Goal: Task Accomplishment & Management: Manage account settings

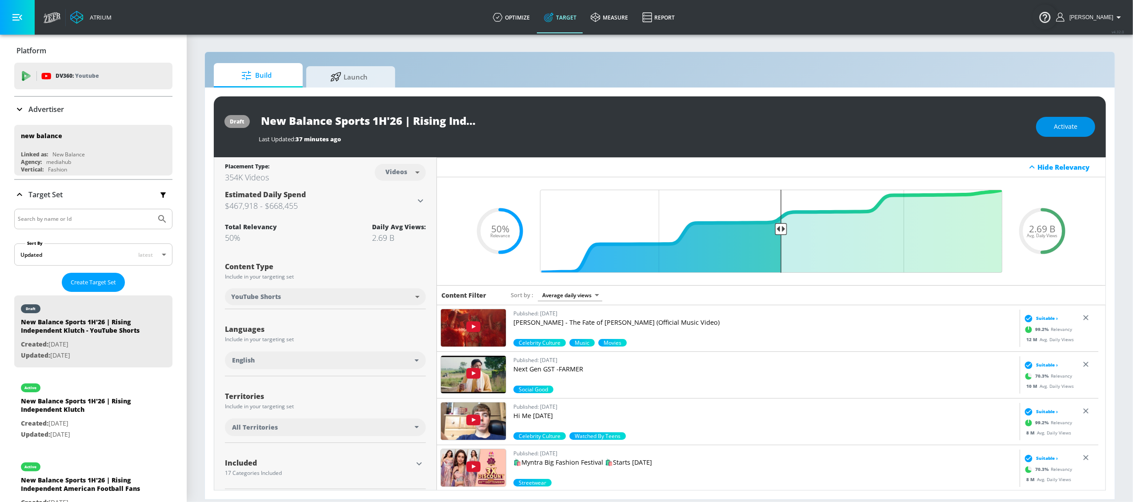
click at [1079, 122] on button "Activate" at bounding box center [1065, 127] width 59 height 20
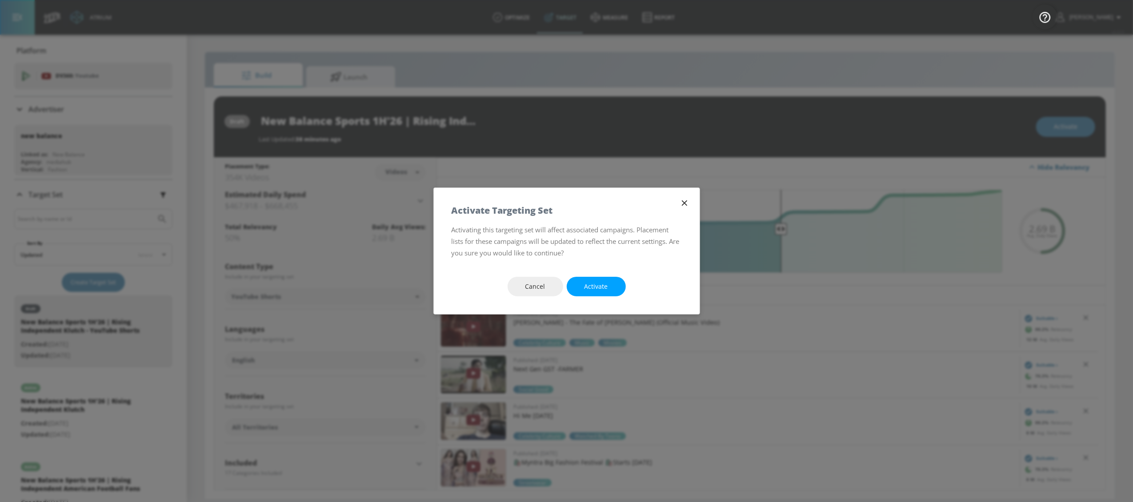
click at [595, 284] on span "Activate" at bounding box center [597, 286] width 24 height 11
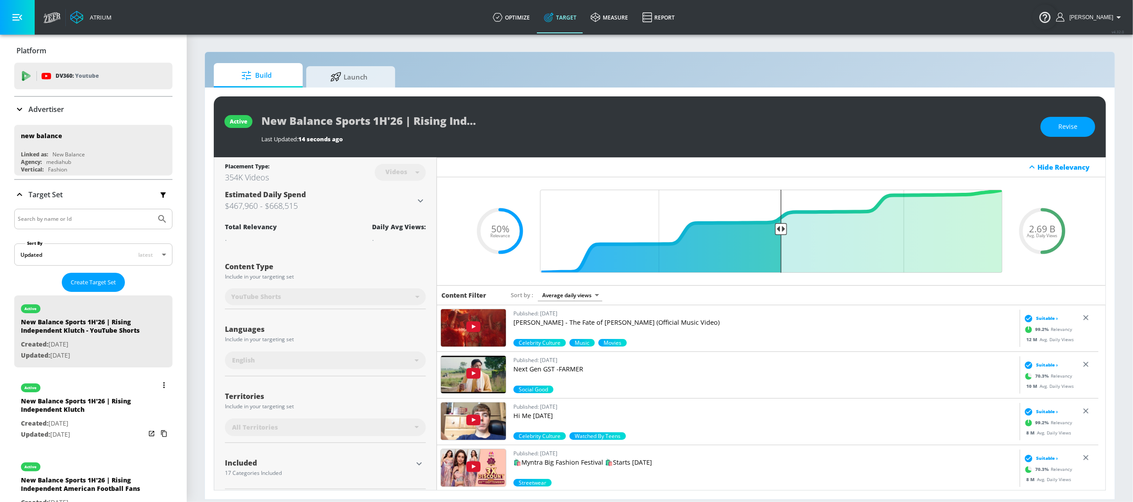
click at [64, 429] on p "Created: Oct. 08, 2025" at bounding box center [83, 423] width 124 height 11
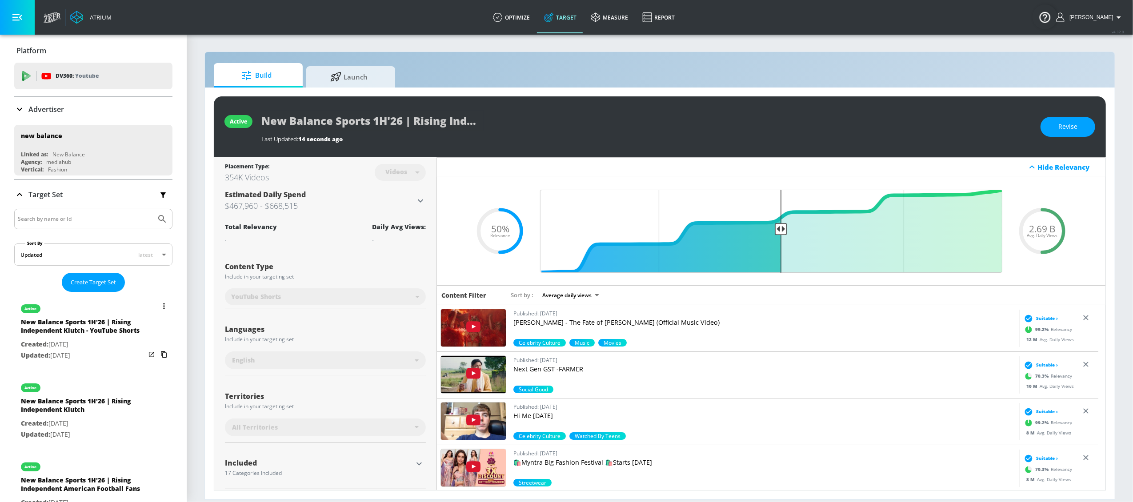
type input "New Balance Sports 1H'26 | Rising Independent Klutch"
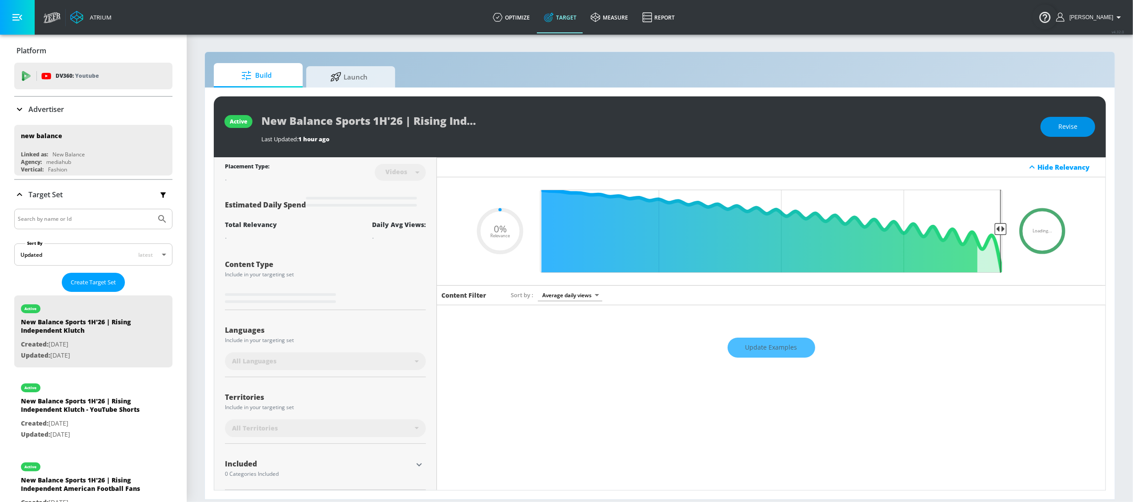
click at [1059, 123] on span "Revise" at bounding box center [1067, 126] width 19 height 11
click at [434, 122] on input "New Balance Sports 1H'26 | Rising Independent Klutch" at bounding box center [372, 121] width 222 height 20
click at [1018, 122] on button "Discard Changes" at bounding box center [1052, 127] width 86 height 20
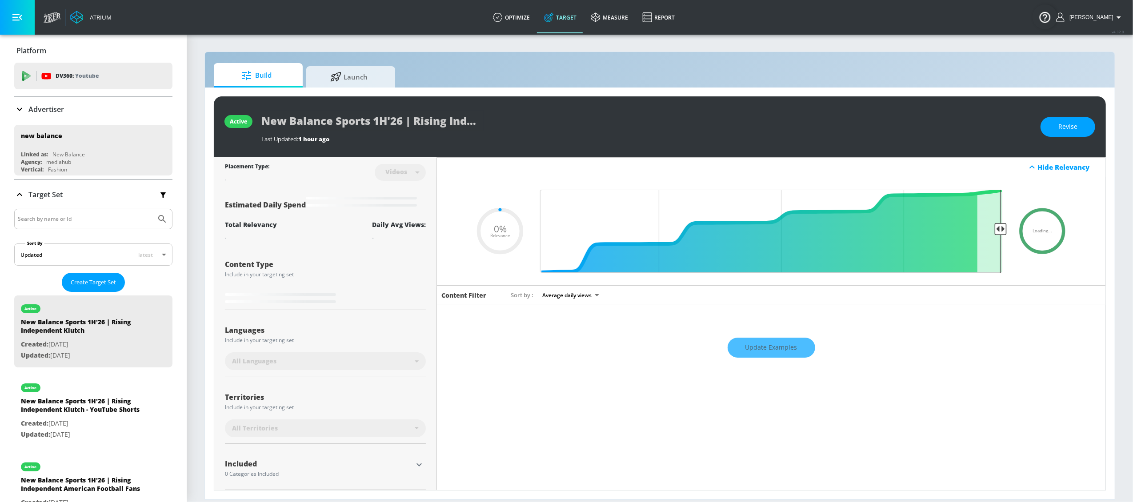
type input "0.5"
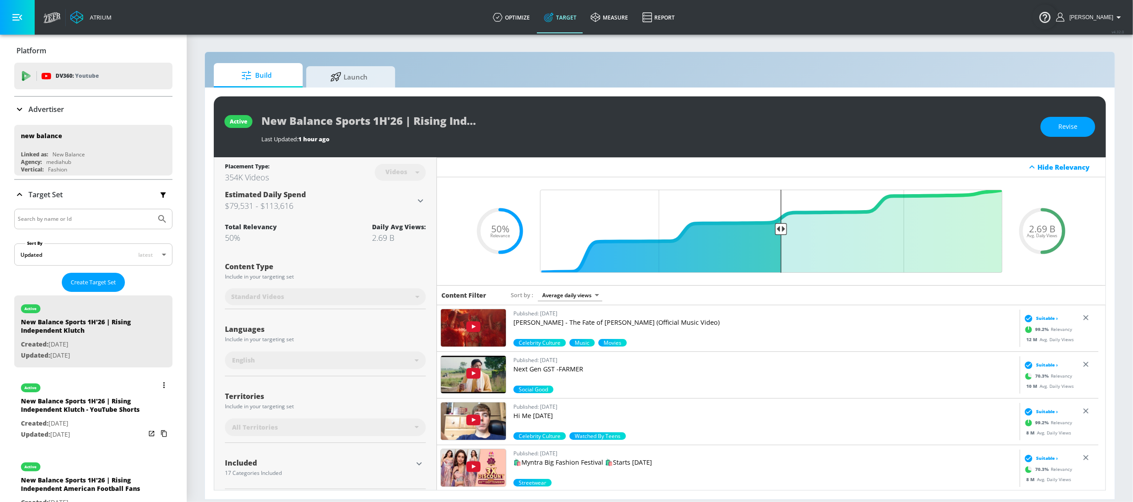
click at [83, 414] on div "New Balance Sports 1H'26 | Rising Independent Klutch - YouTube Shorts" at bounding box center [83, 407] width 124 height 21
type input "New Balance Sports 1H'26 | Rising Independent Klutch - YouTube Shorts"
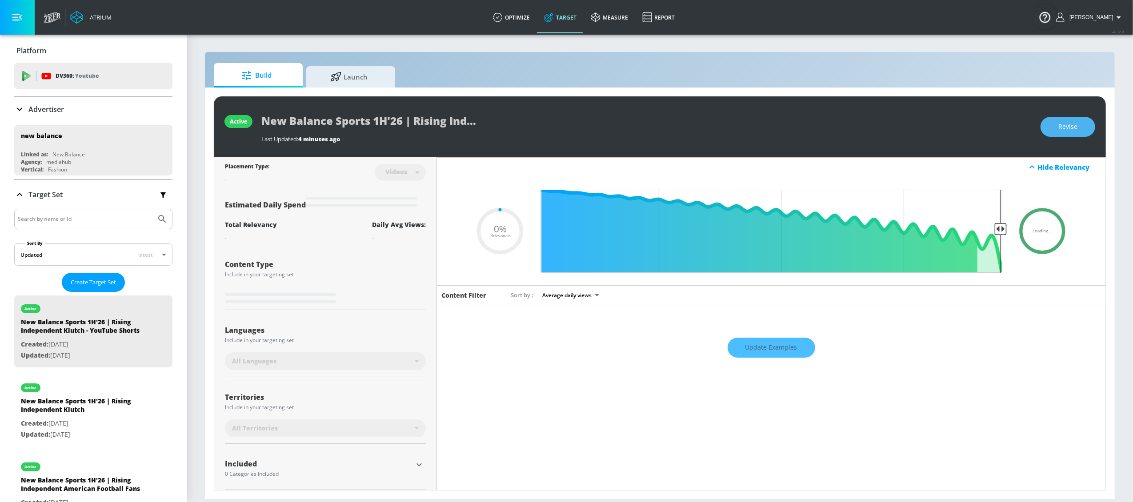
click at [1056, 124] on button "Revise" at bounding box center [1068, 127] width 55 height 20
click at [422, 113] on input "New Balance Sports 1H'26 | Rising Independent Klutch - YouTube Shorts" at bounding box center [372, 121] width 222 height 20
click at [423, 121] on input "New Balance Sports 1H'26 | Rising Independent Klutch - YouTube Shorts" at bounding box center [372, 121] width 222 height 20
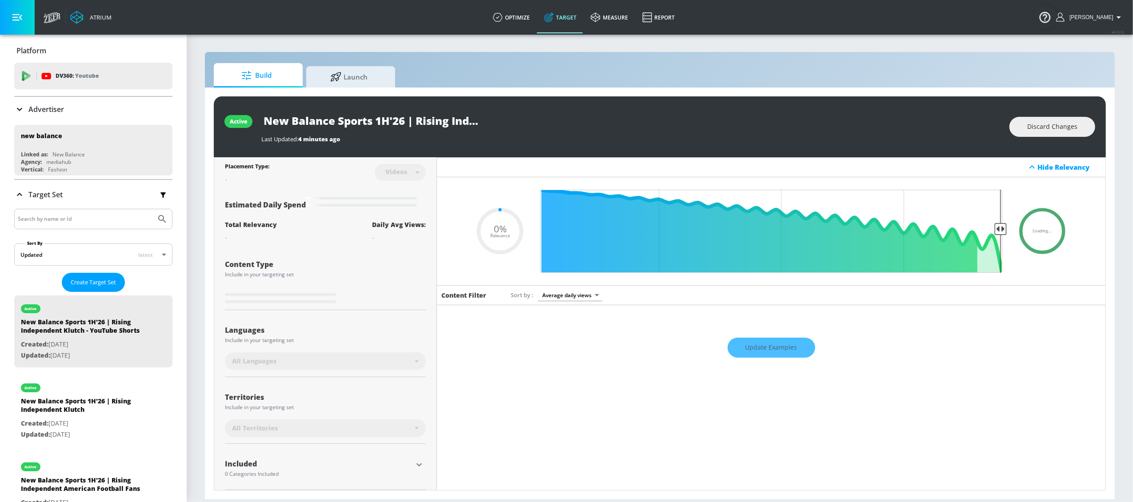
click at [399, 123] on input "New Balance Sports 1H'26 | Rising Independent Klutch - YouTube Shorts" at bounding box center [372, 121] width 222 height 20
click at [1057, 128] on span "Discard Changes" at bounding box center [1052, 126] width 50 height 11
type input "0.5"
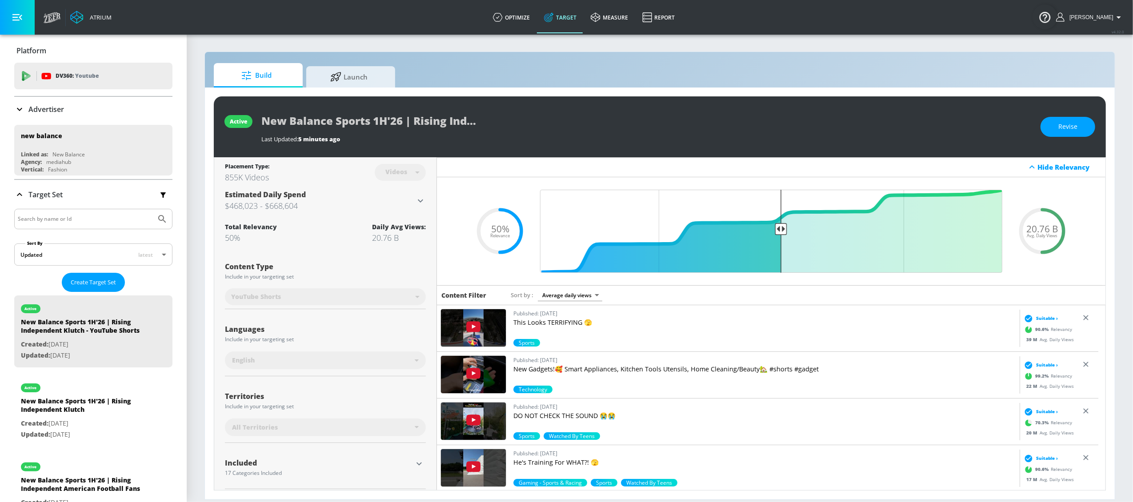
click at [44, 219] on input "Search by name or Id" at bounding box center [85, 219] width 135 height 12
type input "running 1h"
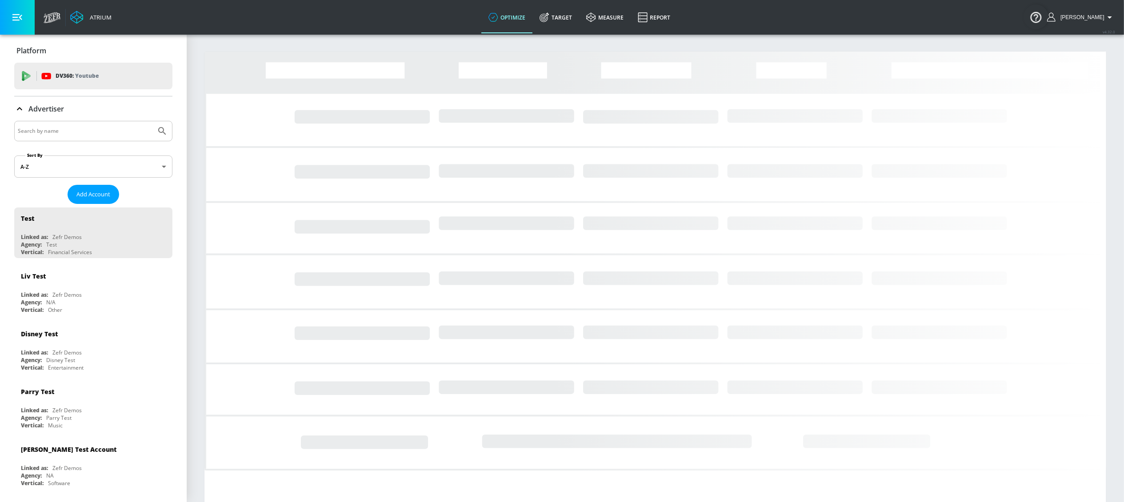
click at [58, 128] on input "Search by name" at bounding box center [85, 131] width 135 height 12
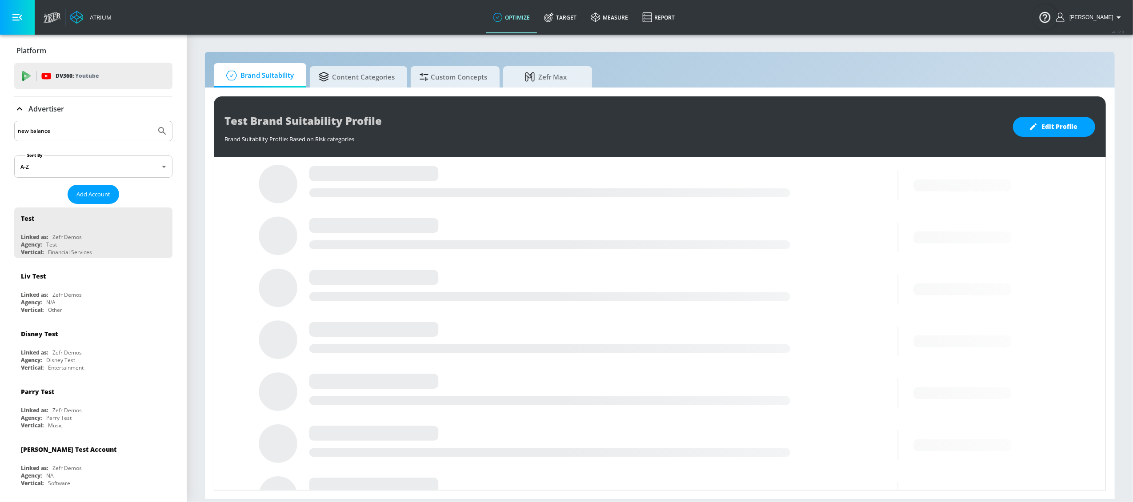
type input "new balance"
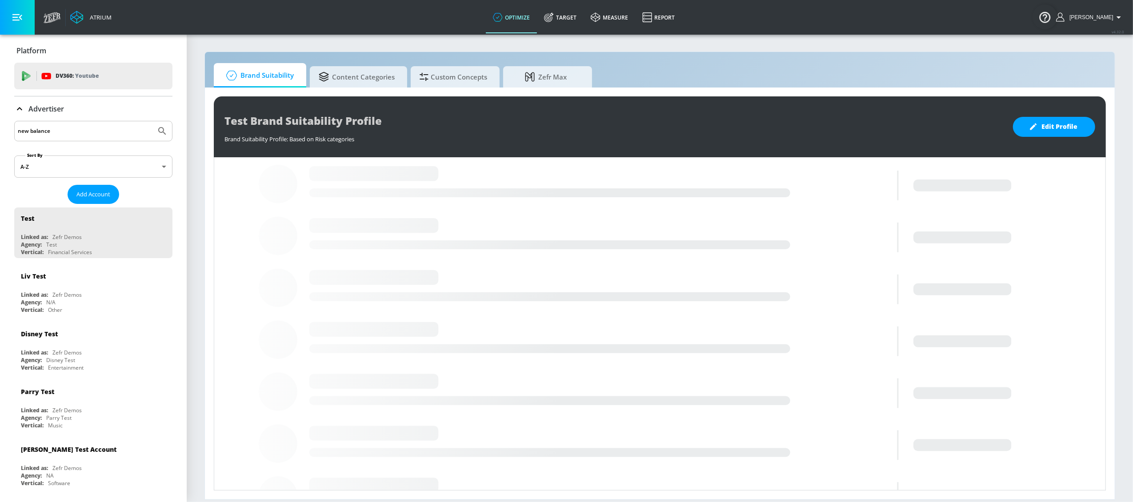
click at [152, 121] on button "Submit Search" at bounding box center [162, 131] width 20 height 20
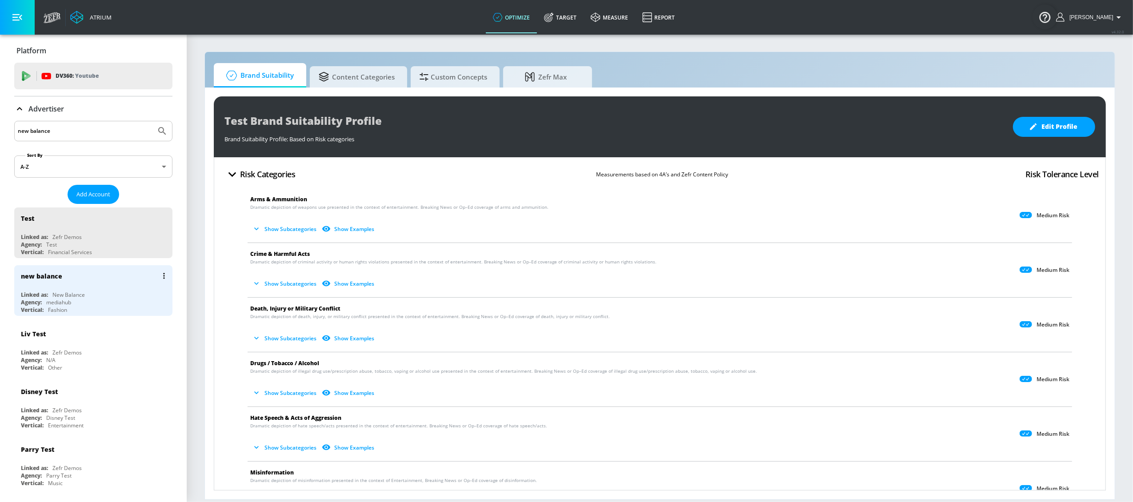
click at [93, 283] on div "new balance" at bounding box center [95, 275] width 149 height 21
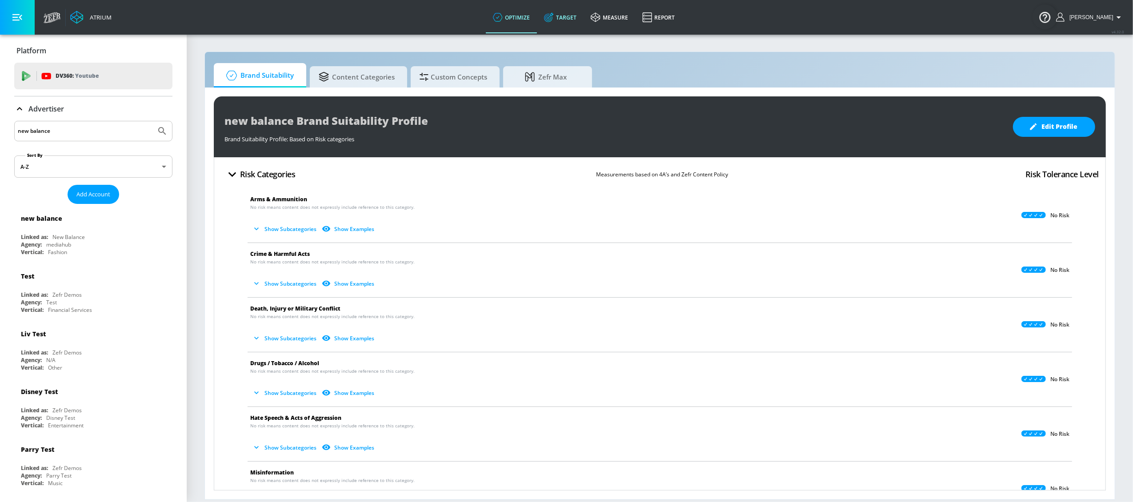
click at [554, 18] on icon at bounding box center [549, 17] width 10 height 10
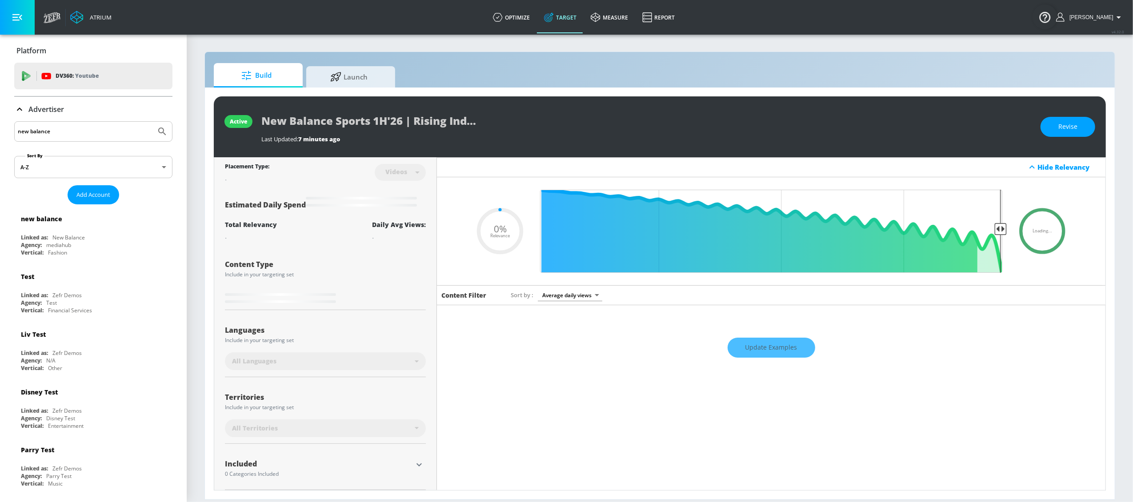
type input "0.05"
click at [108, 209] on div "new balance" at bounding box center [95, 218] width 149 height 21
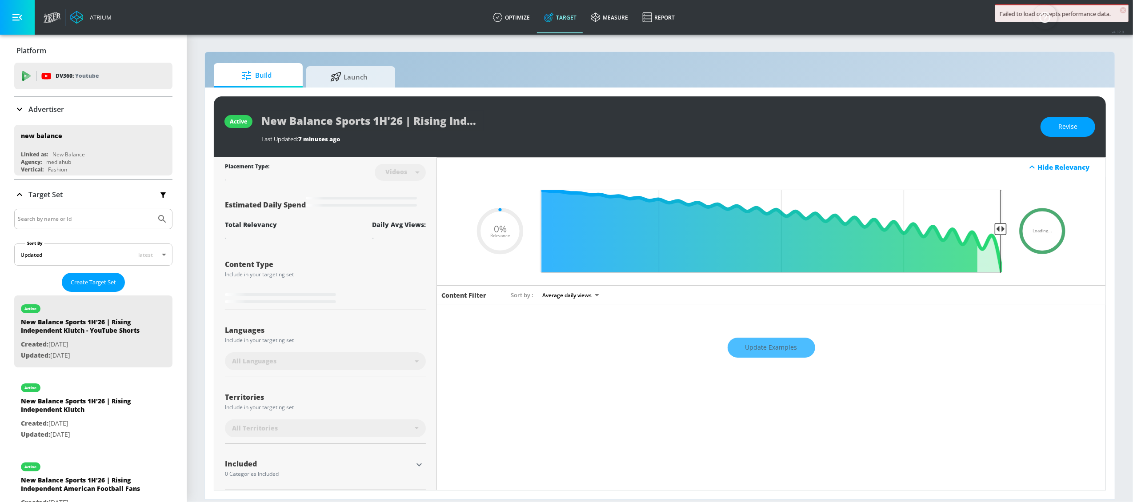
click at [36, 216] on input "Search by name or Id" at bounding box center [85, 219] width 135 height 12
type input "r"
type input "1"
type input "0.5"
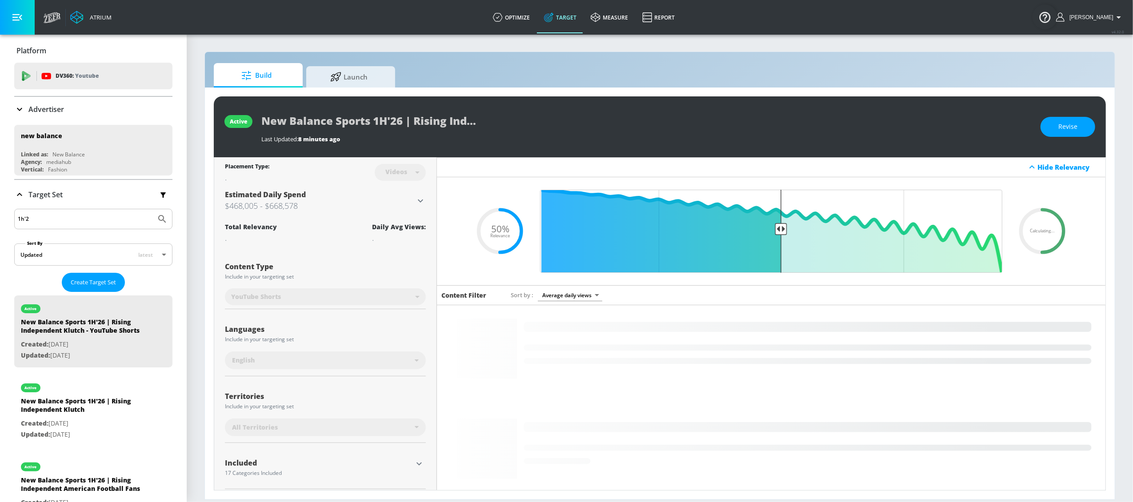
type input "1h'26"
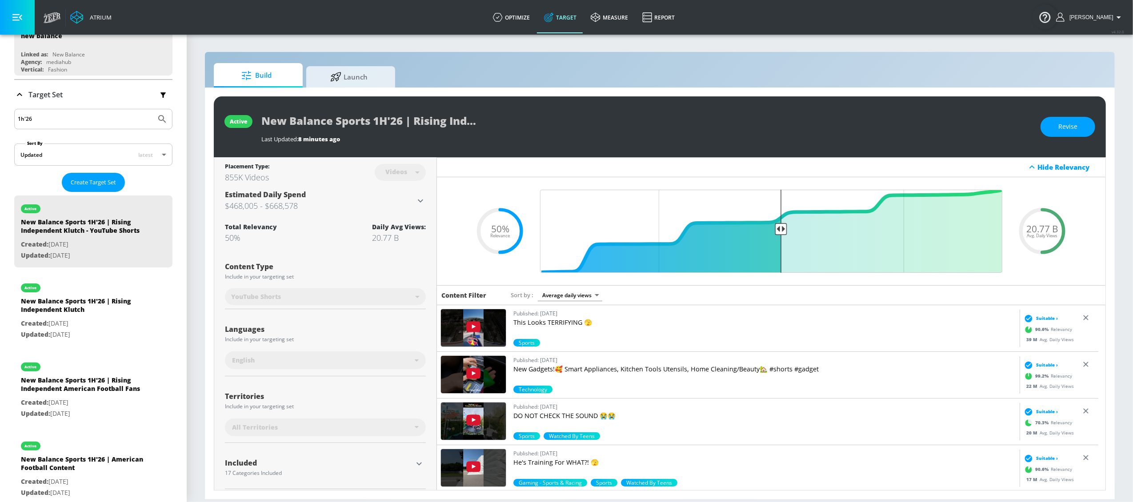
scroll to position [99, 0]
drag, startPoint x: 56, startPoint y: 119, endPoint x: 15, endPoint y: 120, distance: 40.9
click at [15, 120] on div "1h'26" at bounding box center [93, 120] width 158 height 20
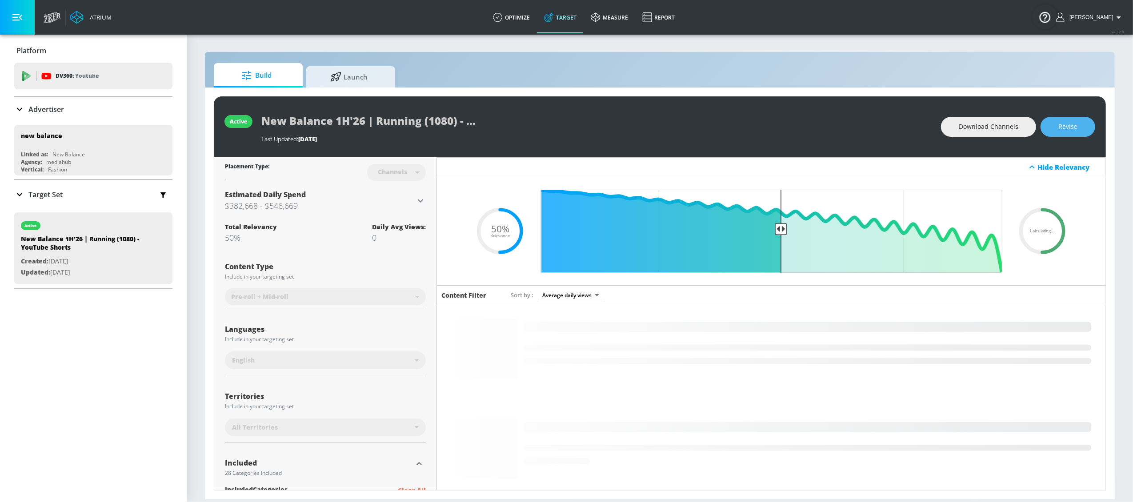
click at [1078, 126] on button "Revise" at bounding box center [1068, 127] width 55 height 20
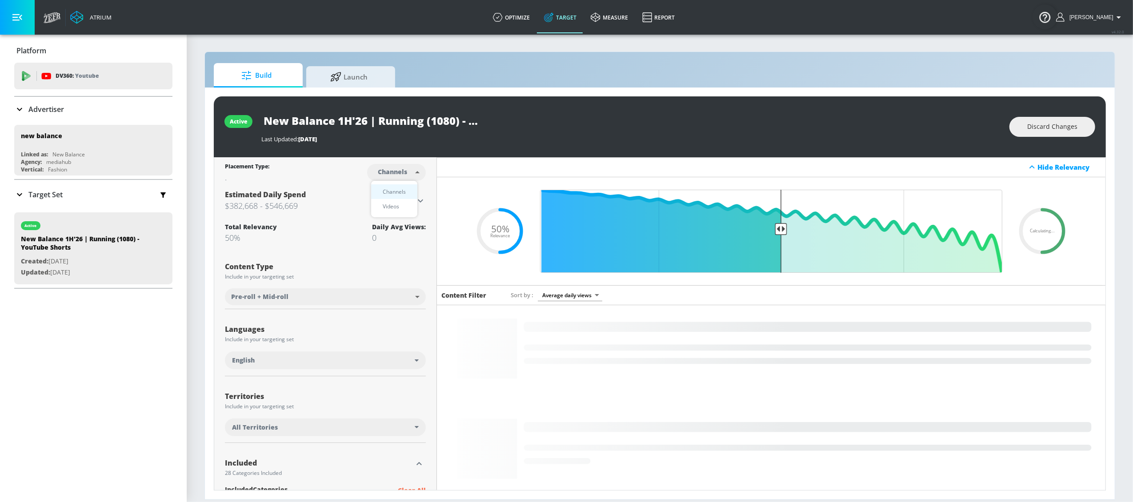
click at [415, 168] on body "Atrium optimize Target measure Report optimize Target measure Report v 4.32.0 L…" at bounding box center [566, 251] width 1133 height 502
click at [404, 206] on li "Videos" at bounding box center [394, 206] width 46 height 15
type input "videos"
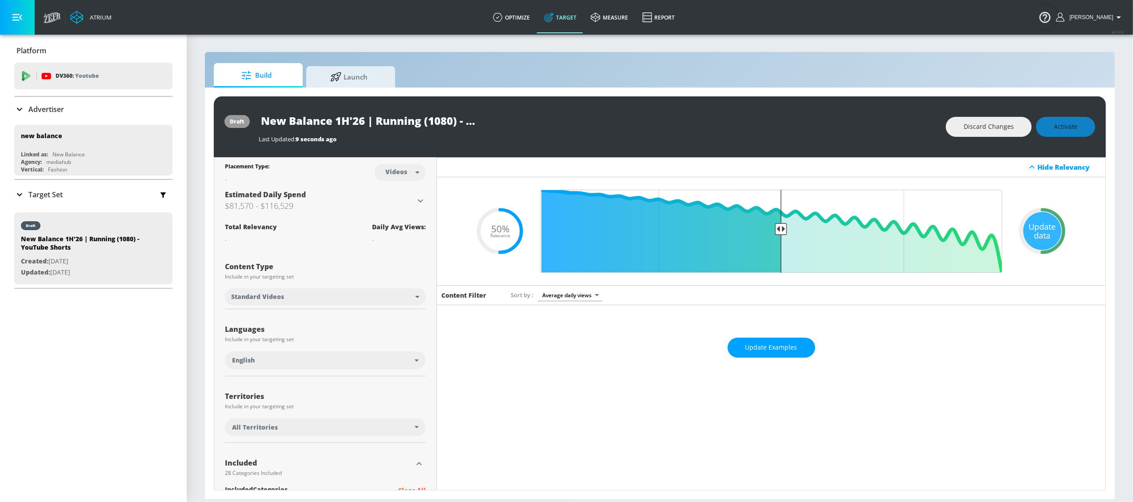
click at [375, 293] on body "Atrium optimize Target measure Report optimize Target measure Report v 4.32.0 L…" at bounding box center [566, 251] width 1133 height 502
click at [316, 332] on li "YouTube Shorts" at bounding box center [324, 331] width 199 height 15
type input "shorts"
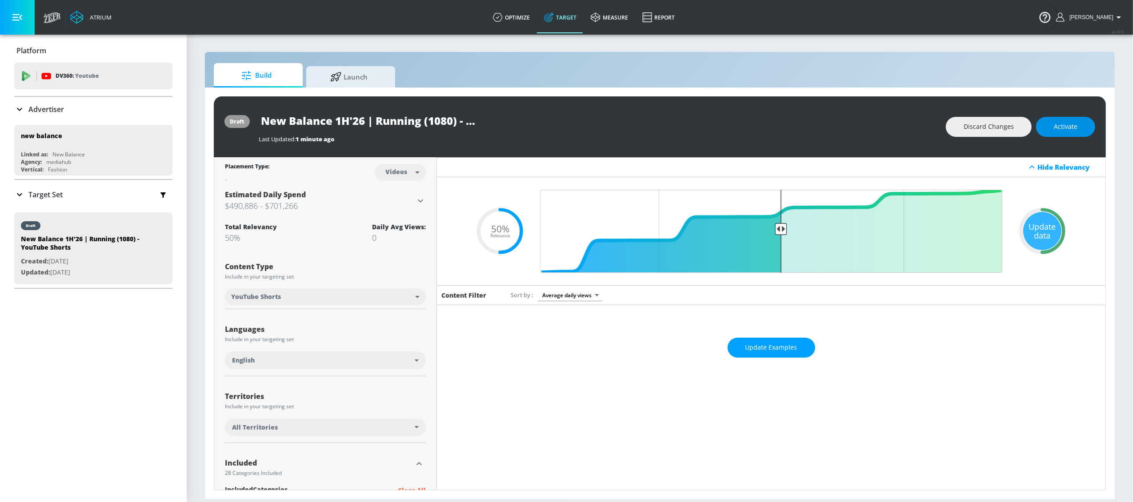
click at [1055, 123] on span "Activate" at bounding box center [1066, 126] width 24 height 11
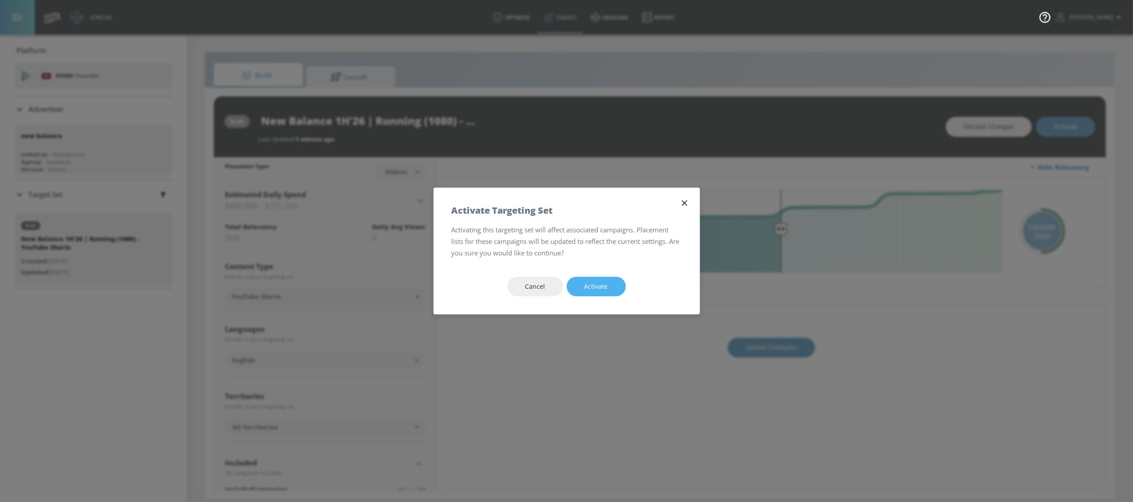
click at [613, 285] on button "Activate" at bounding box center [596, 287] width 59 height 20
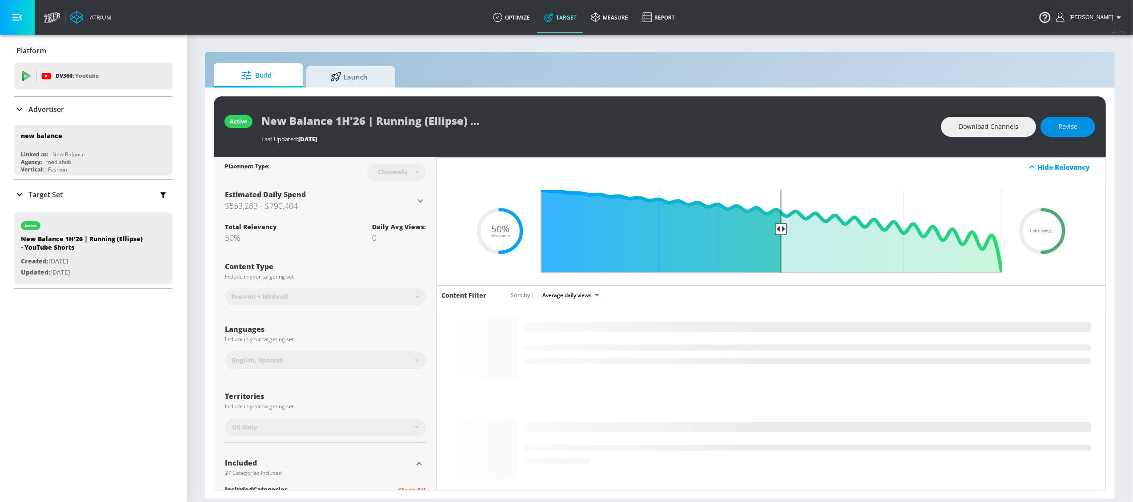
click at [1083, 125] on button "Revise" at bounding box center [1068, 127] width 55 height 20
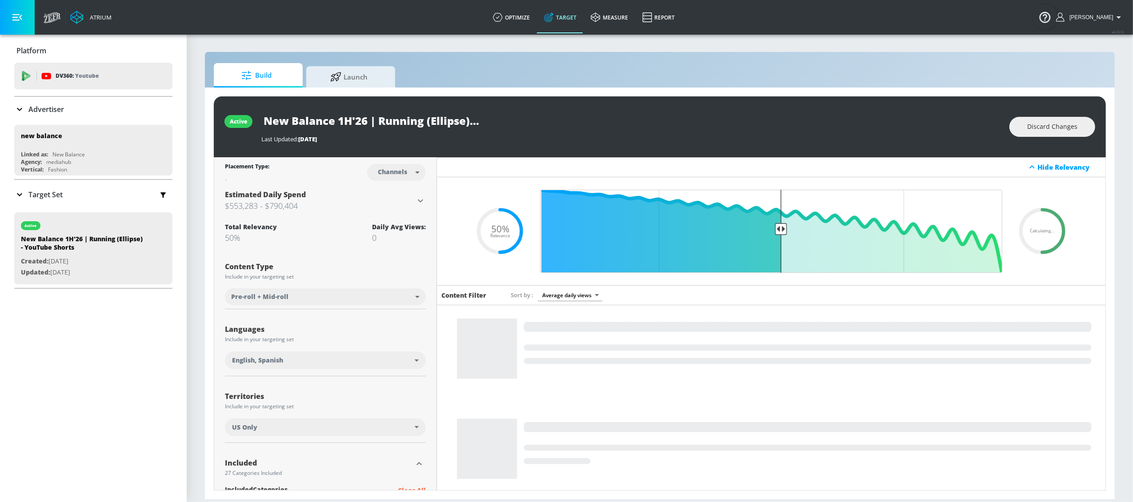
click at [407, 162] on body "Atrium optimize Target measure Report optimize Target measure Report v 4.32.0 L…" at bounding box center [566, 251] width 1133 height 502
click at [405, 204] on li "Videos" at bounding box center [394, 206] width 46 height 15
type input "videos"
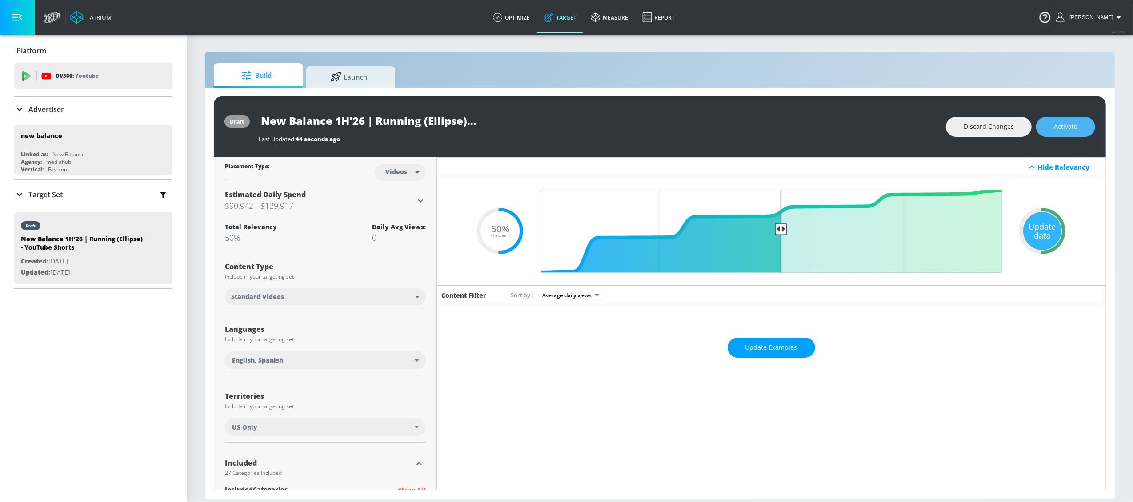
click at [1072, 129] on span "Activate" at bounding box center [1066, 126] width 24 height 11
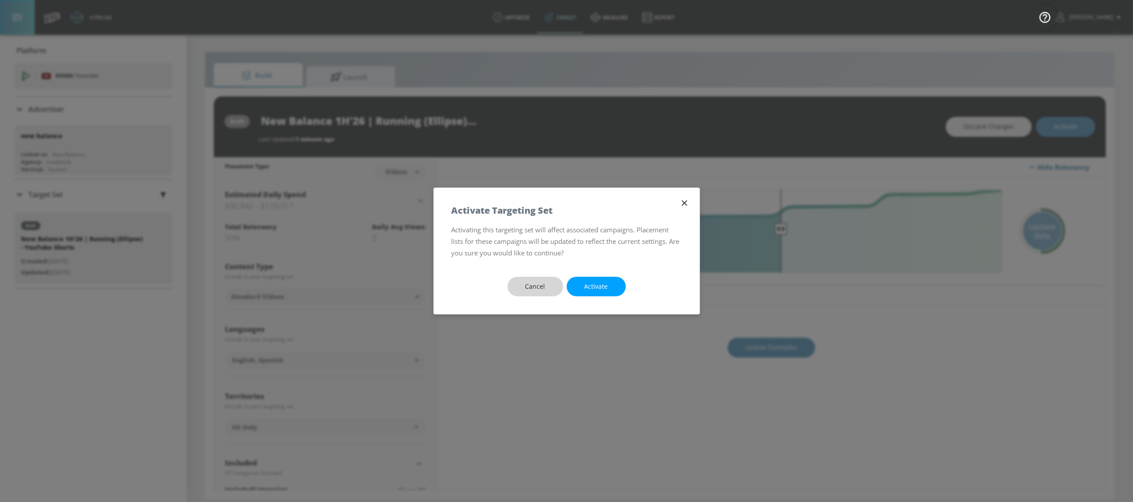
click at [544, 289] on span "Cancel" at bounding box center [535, 286] width 20 height 11
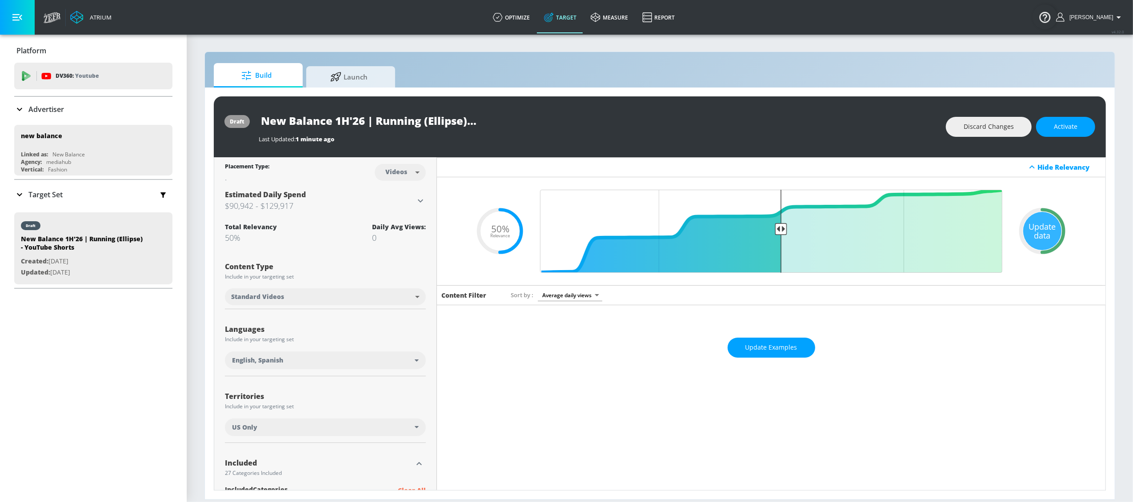
click at [359, 296] on body "Atrium optimize Target measure Report optimize Target measure Report v 4.32.0 L…" at bounding box center [566, 251] width 1133 height 502
click at [344, 328] on li "YouTube Shorts" at bounding box center [324, 331] width 199 height 15
type input "shorts"
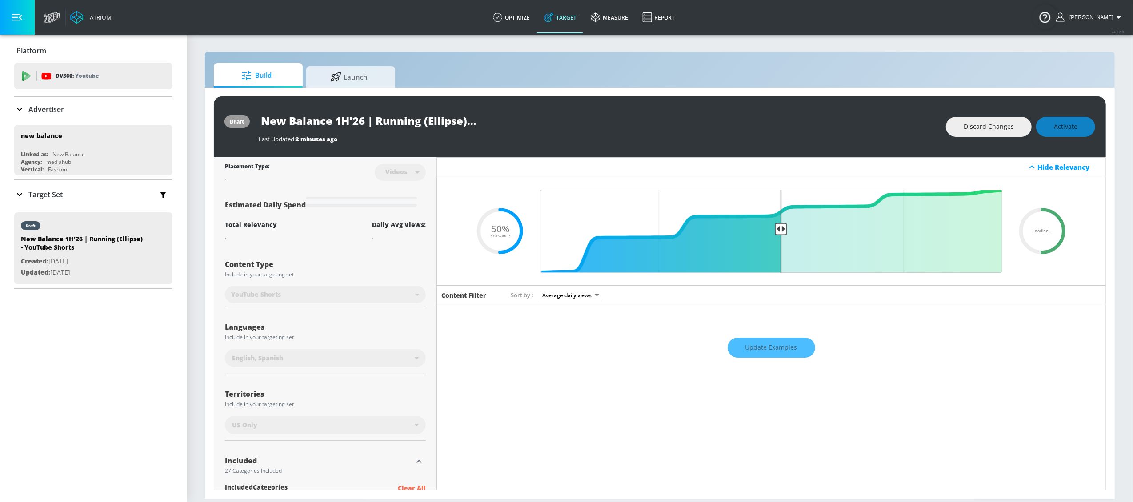
click at [572, 132] on div "Last Updated: 2 minutes ago" at bounding box center [598, 137] width 678 height 12
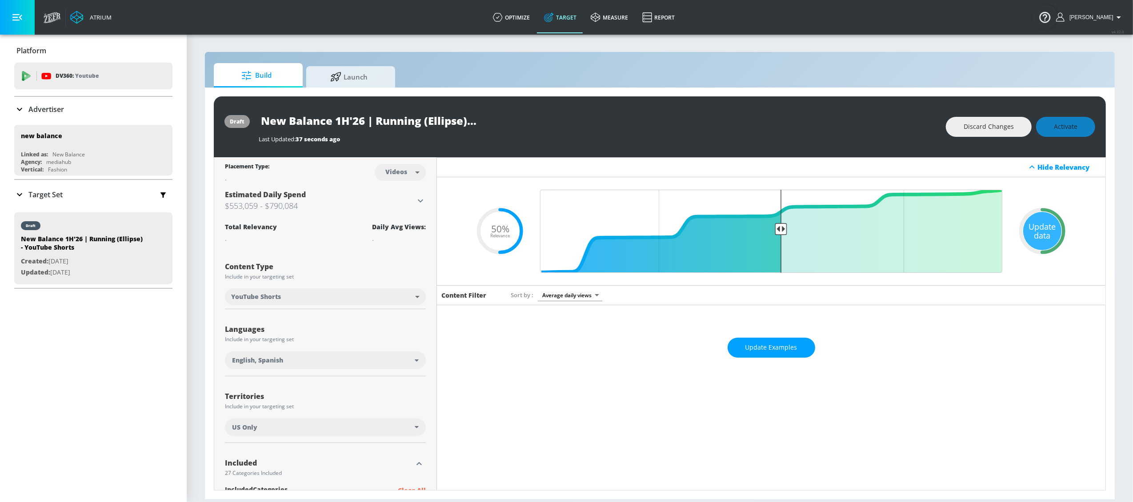
click at [1029, 103] on div "draft New Balance 1H'26 | Running (Ellipse) - YouTube Shorts Last Updated: 37 s…" at bounding box center [660, 126] width 892 height 61
click at [1057, 120] on button "Activate" at bounding box center [1065, 127] width 59 height 20
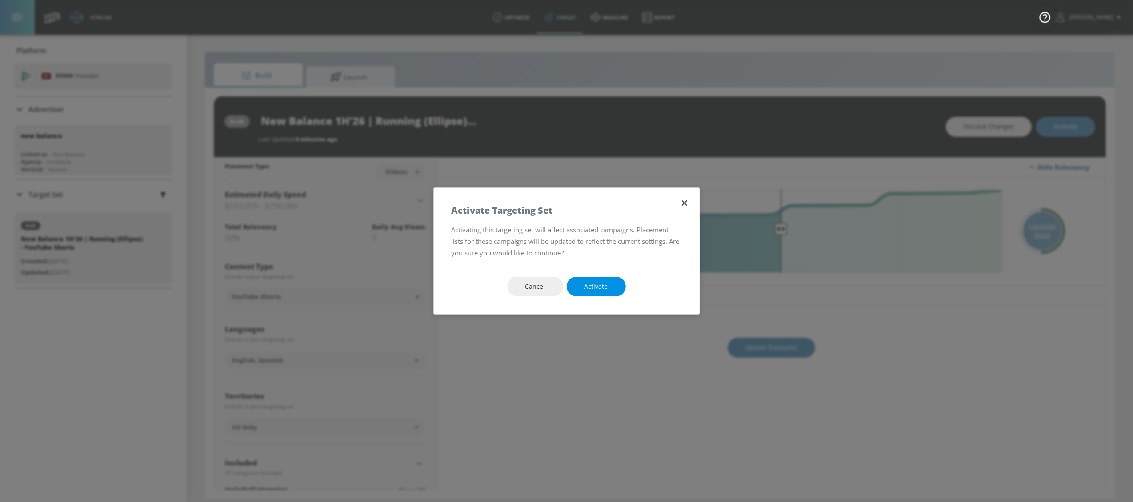
click at [606, 286] on span "Activate" at bounding box center [597, 286] width 24 height 11
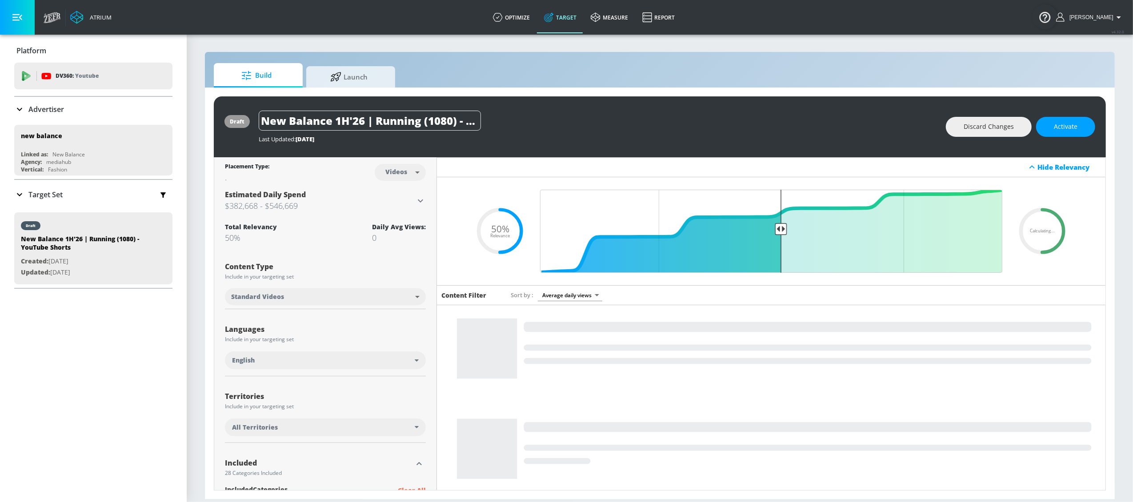
click at [368, 296] on body "Atrium optimize Target measure Report optimize Target measure Report v 4.32.0 L…" at bounding box center [566, 251] width 1133 height 502
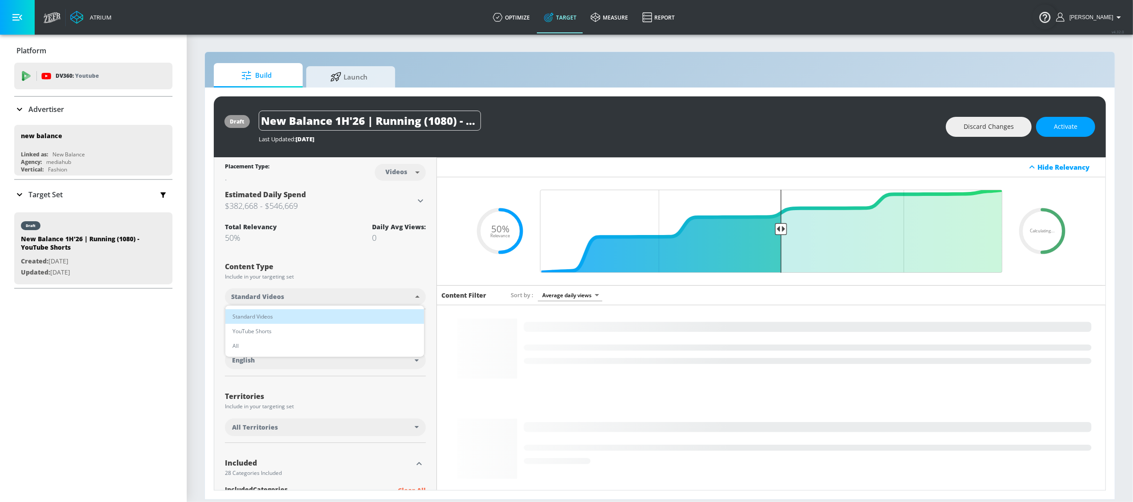
click at [349, 331] on li "YouTube Shorts" at bounding box center [324, 331] width 199 height 15
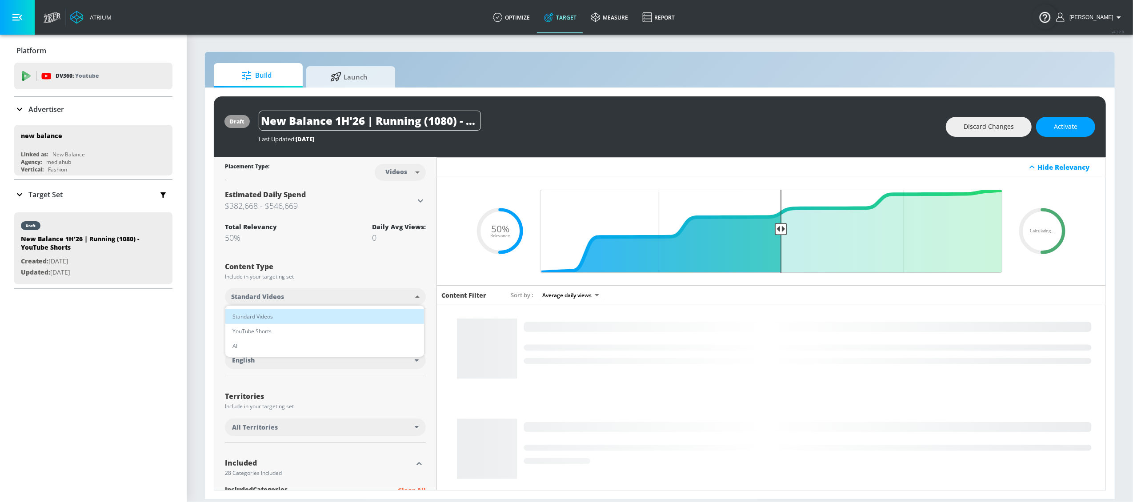
type input "shorts"
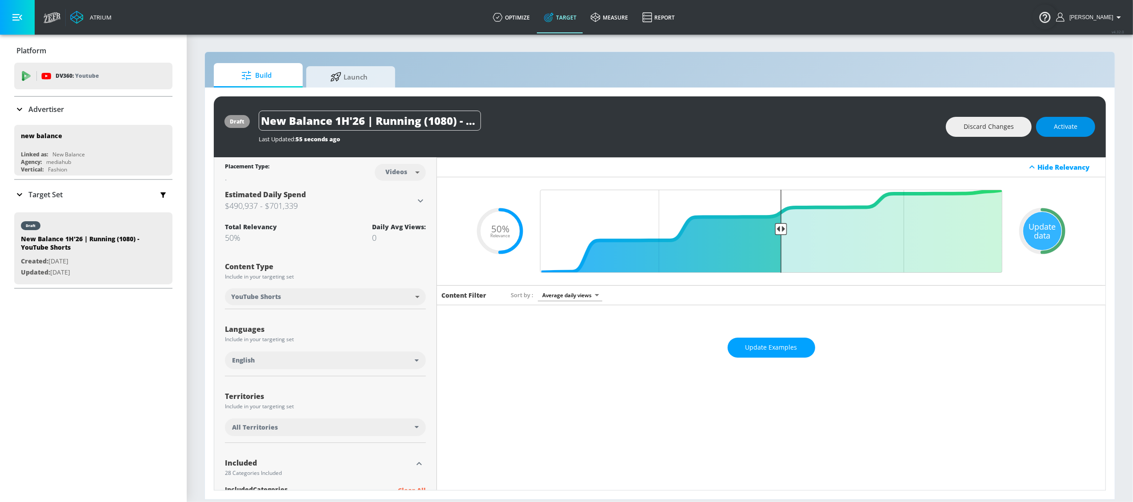
click at [1057, 127] on span "Activate" at bounding box center [1066, 126] width 24 height 11
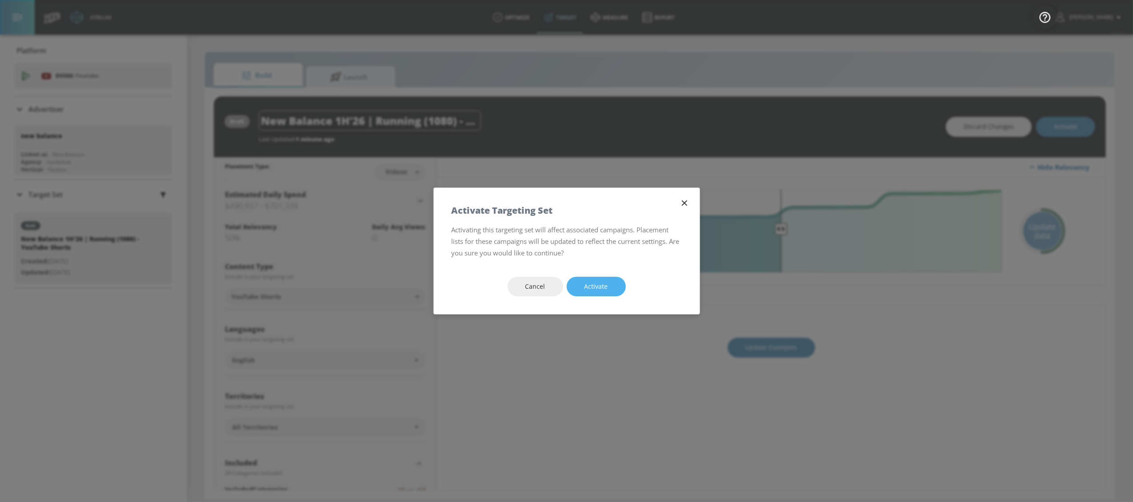
click at [585, 286] on span "Activate" at bounding box center [597, 286] width 24 height 11
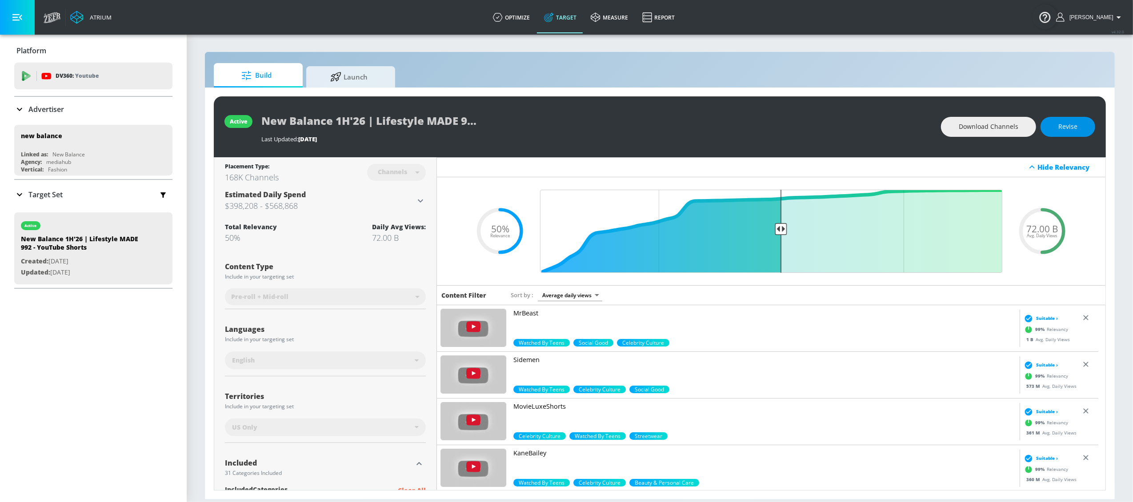
click at [1061, 130] on span "Revise" at bounding box center [1067, 126] width 19 height 11
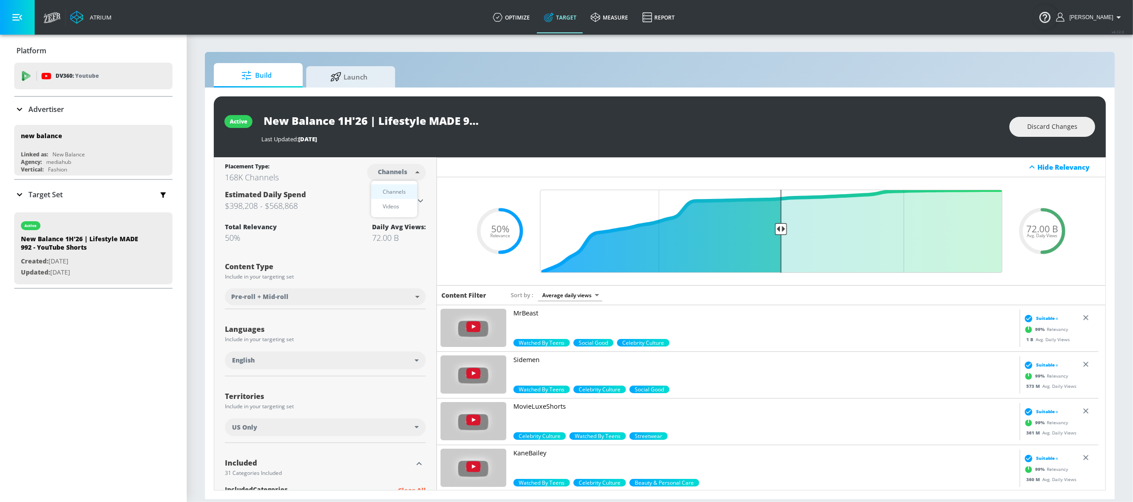
click at [411, 171] on body "Atrium optimize Target measure Report optimize Target measure Report v 4.32.0 L…" at bounding box center [566, 251] width 1133 height 502
click at [401, 204] on div "Videos" at bounding box center [390, 206] width 25 height 9
type input "videos"
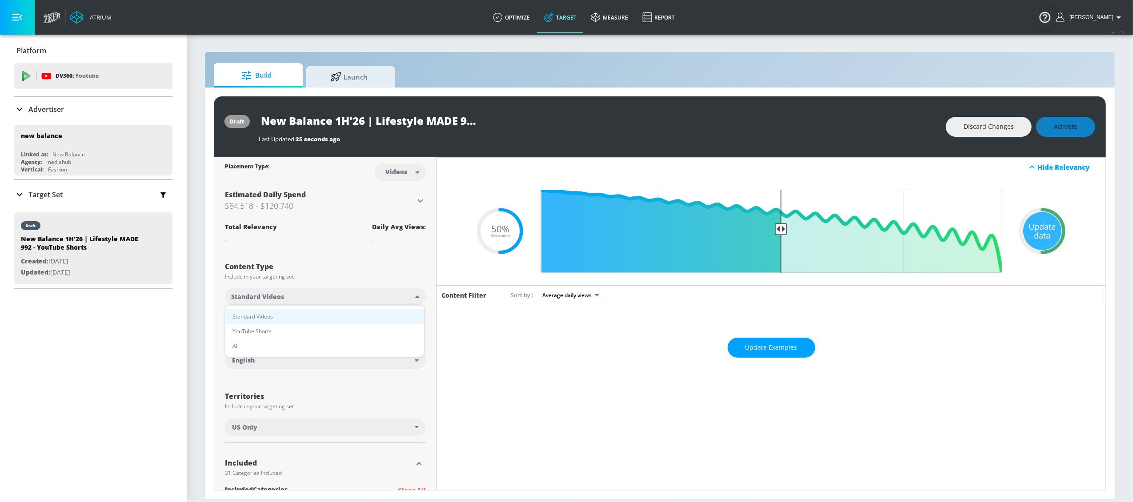
click at [378, 300] on body "Atrium optimize Target measure Report optimize Target measure Report v 4.32.0 L…" at bounding box center [566, 251] width 1133 height 502
click at [357, 334] on li "YouTube Shorts" at bounding box center [324, 331] width 199 height 15
type input "shorts"
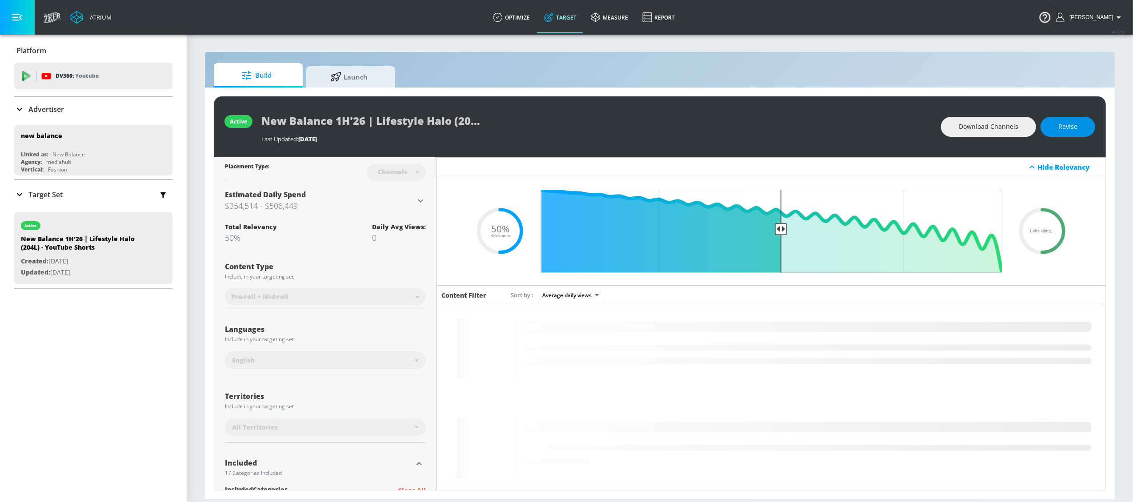
click at [1076, 124] on span "Revise" at bounding box center [1067, 126] width 19 height 11
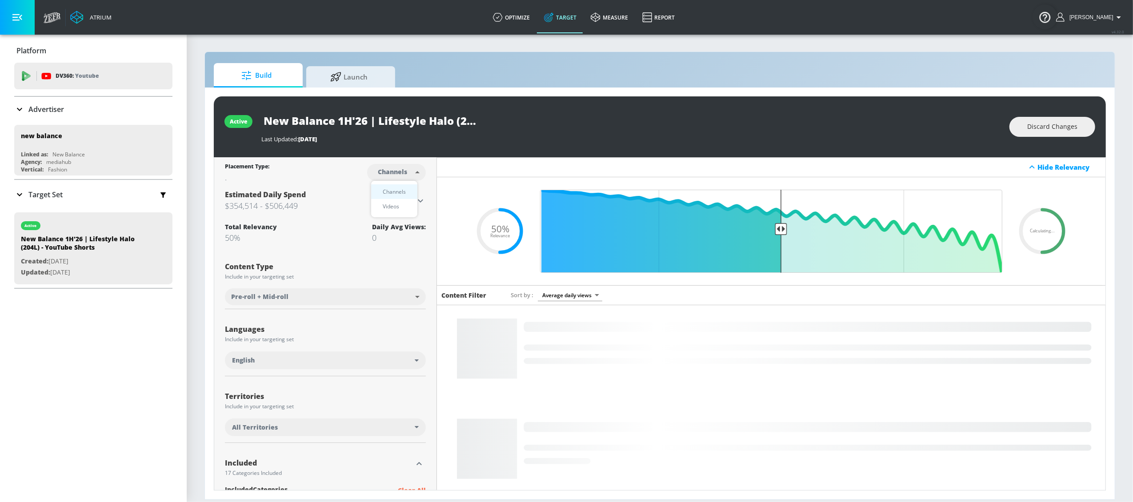
click at [394, 173] on body "Atrium optimize Target measure Report optimize Target measure Report v 4.32.0 L…" at bounding box center [566, 251] width 1133 height 502
click at [397, 203] on div "Videos" at bounding box center [390, 206] width 25 height 9
type input "videos"
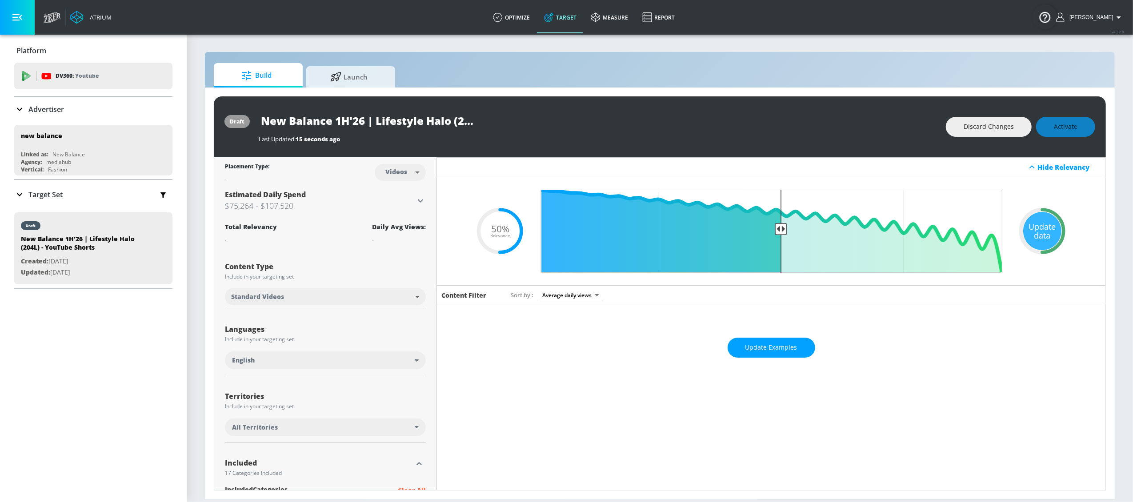
click at [373, 297] on body "Atrium optimize Target measure Report optimize Target measure Report v 4.32.0 L…" at bounding box center [566, 251] width 1133 height 502
click at [355, 329] on li "YouTube Shorts" at bounding box center [324, 331] width 199 height 15
type input "shorts"
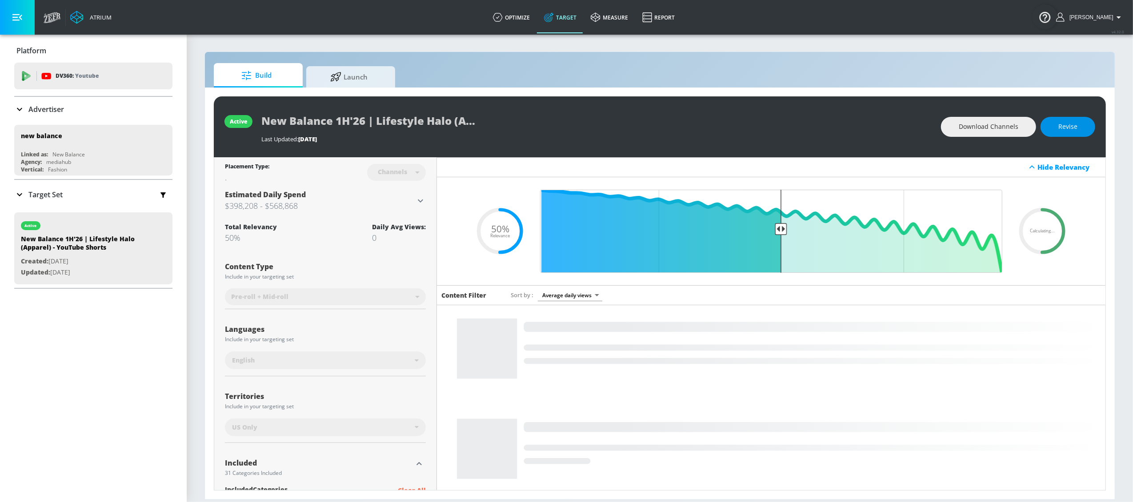
click at [1054, 128] on button "Revise" at bounding box center [1068, 127] width 55 height 20
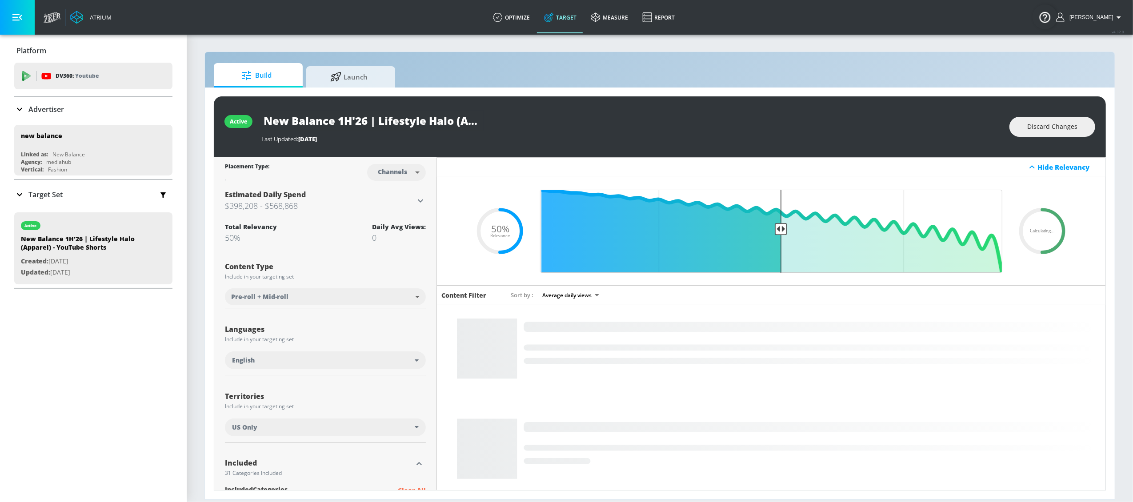
click at [403, 172] on body "Atrium optimize Target measure Report optimize Target measure Report v 4.32.0 L…" at bounding box center [566, 251] width 1133 height 502
click at [403, 202] on div "Videos" at bounding box center [390, 206] width 25 height 9
type input "videos"
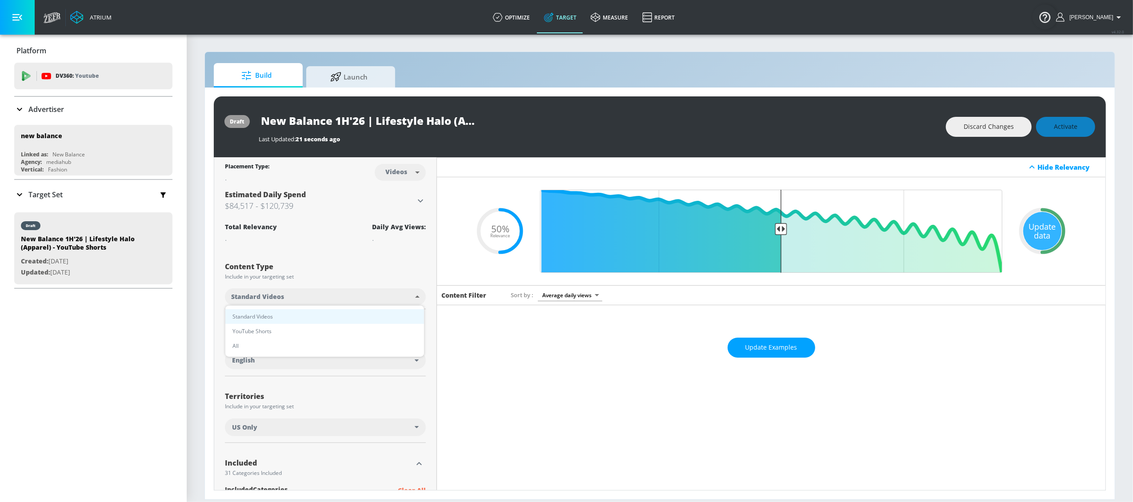
click at [408, 300] on body "Atrium optimize Target measure Report optimize Target measure Report v 4.32.0 L…" at bounding box center [566, 251] width 1133 height 502
click at [400, 328] on li "YouTube Shorts" at bounding box center [324, 331] width 199 height 15
type input "shorts"
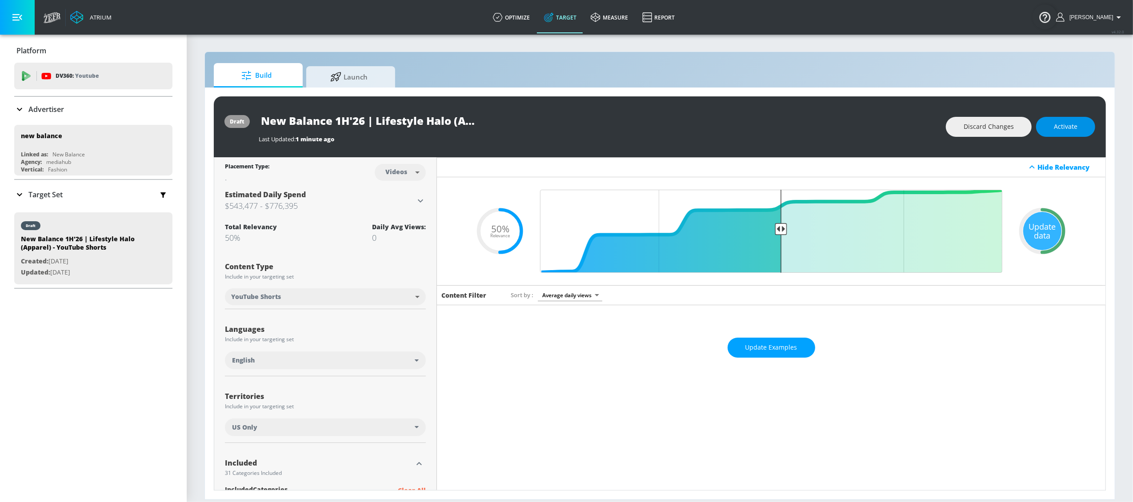
click at [1051, 119] on button "Activate" at bounding box center [1065, 127] width 59 height 20
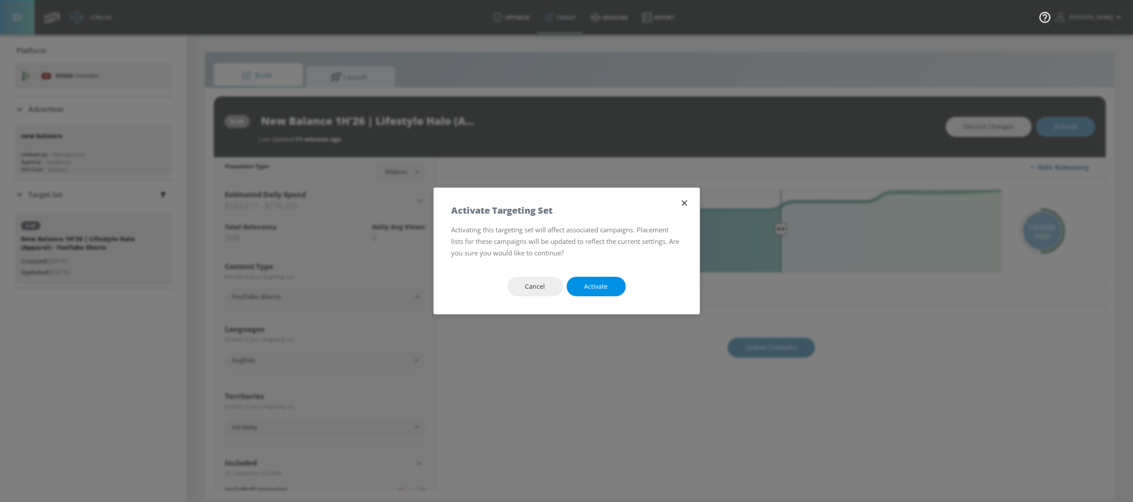
click at [598, 283] on span "Activate" at bounding box center [597, 286] width 24 height 11
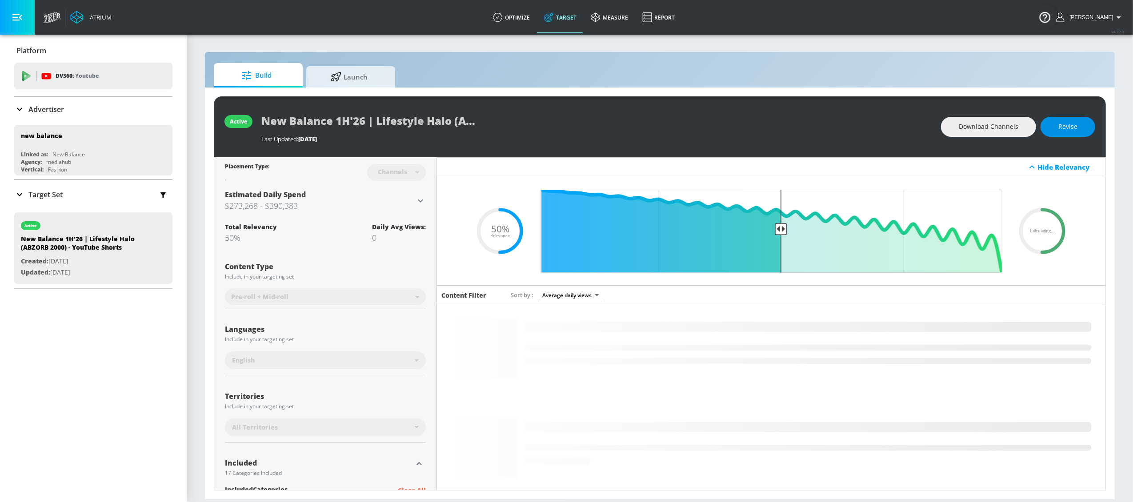
click at [1065, 129] on span "Revise" at bounding box center [1067, 126] width 19 height 11
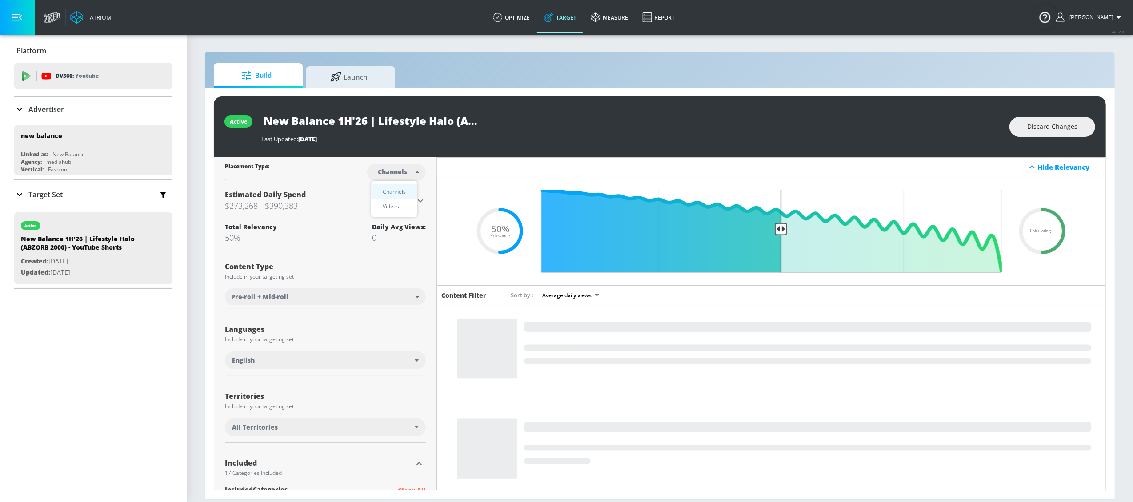
click at [384, 173] on body "Atrium optimize Target measure Report optimize Target measure Report v 4.32.0 L…" at bounding box center [566, 251] width 1133 height 502
click at [391, 205] on div "Videos" at bounding box center [390, 206] width 25 height 9
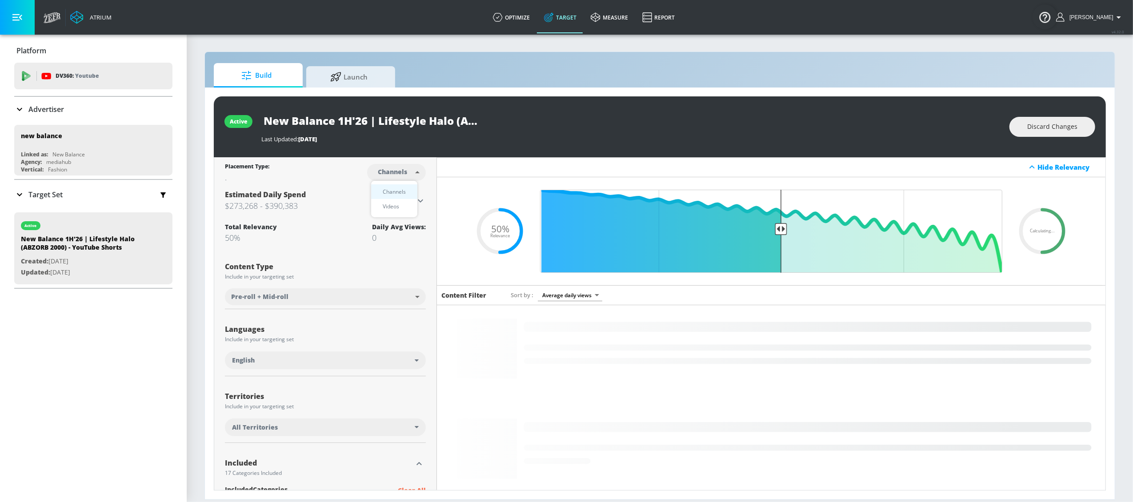
type input "videos"
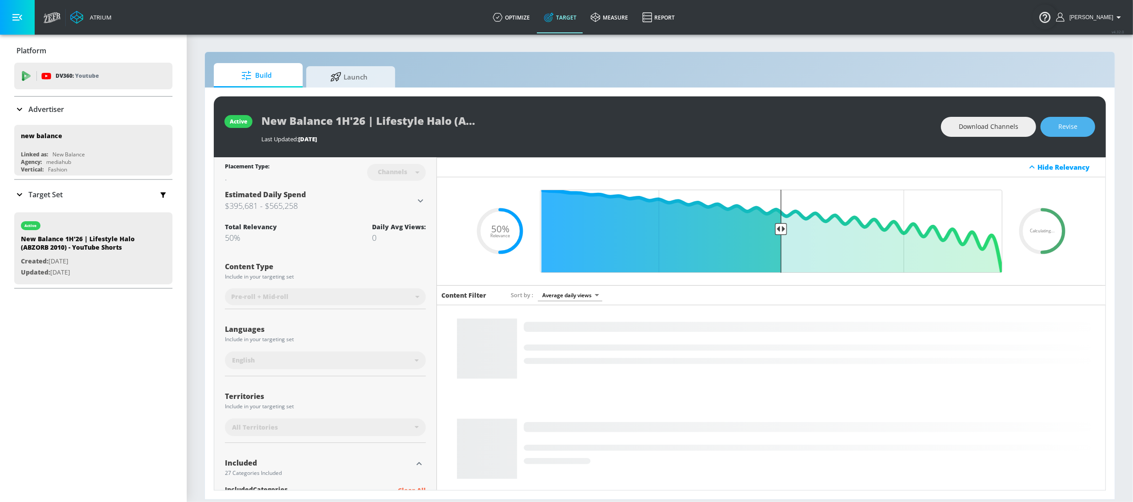
click at [1060, 126] on span "Revise" at bounding box center [1067, 126] width 19 height 11
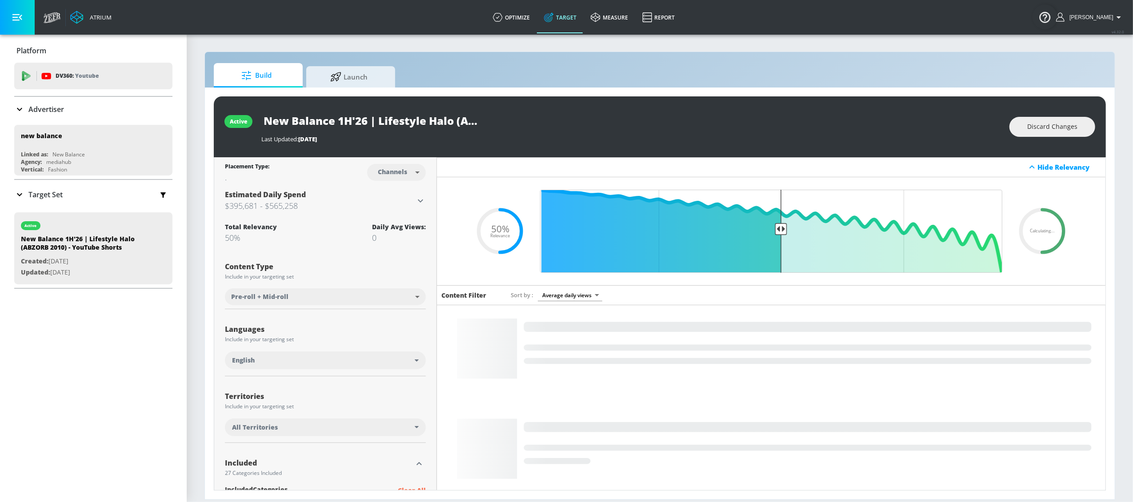
click at [403, 174] on body "Atrium optimize Target measure Report optimize Target measure Report v 4.32.0 L…" at bounding box center [566, 251] width 1133 height 502
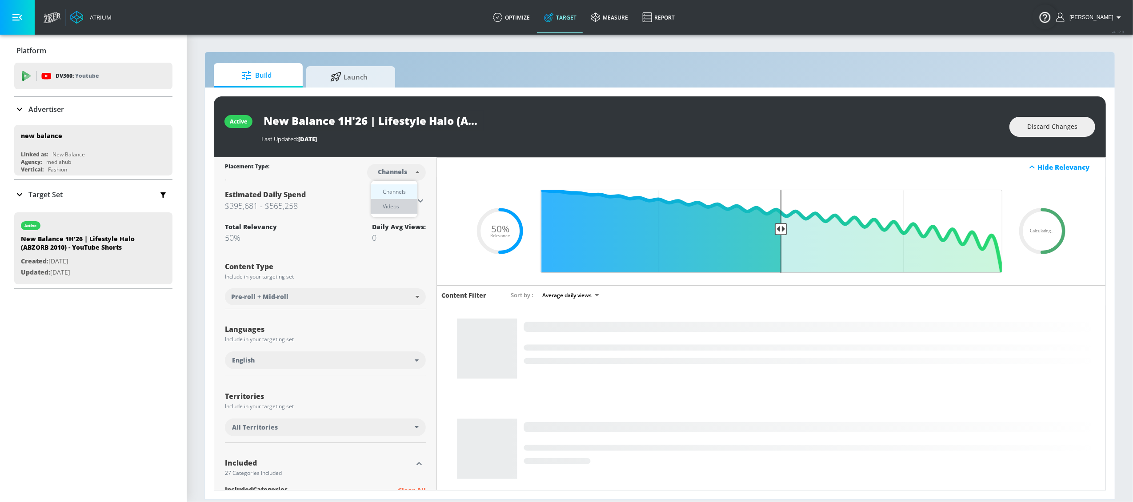
click at [397, 206] on div "Videos" at bounding box center [390, 206] width 25 height 9
type input "videos"
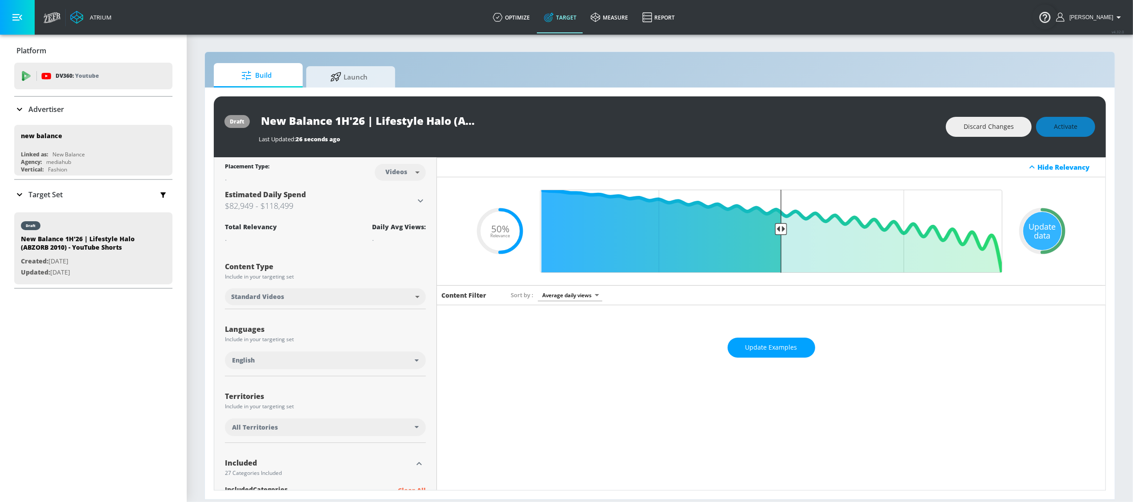
click at [382, 298] on body "Atrium optimize Target measure Report optimize Target measure Report v 4.32.0 L…" at bounding box center [566, 251] width 1133 height 502
click at [365, 334] on li "YouTube Shorts" at bounding box center [324, 331] width 199 height 15
type input "shorts"
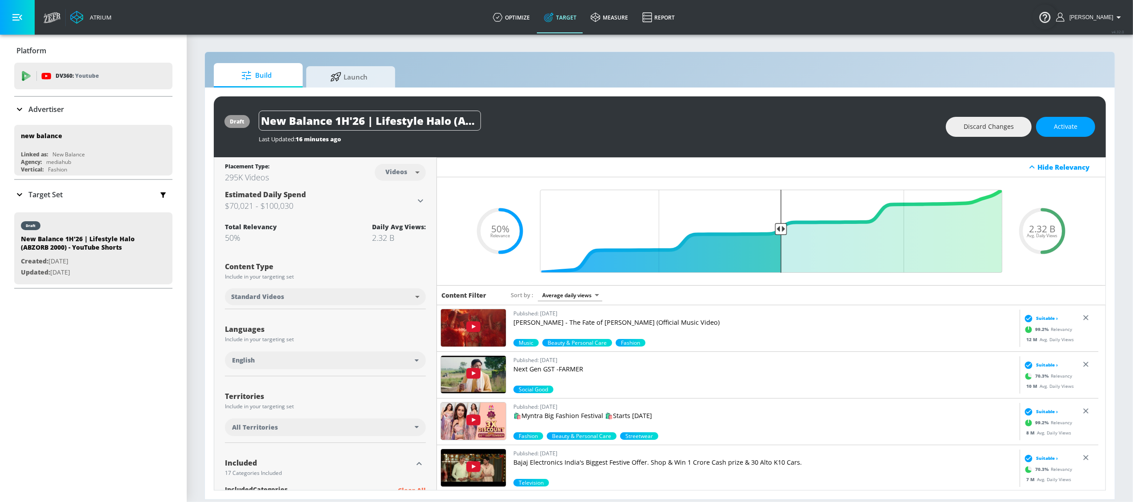
click at [351, 299] on body "Atrium optimize Target measure Report optimize Target measure Report v 4.32.0 L…" at bounding box center [566, 251] width 1133 height 502
click at [347, 332] on li "YouTube Shorts" at bounding box center [324, 331] width 199 height 15
type input "shorts"
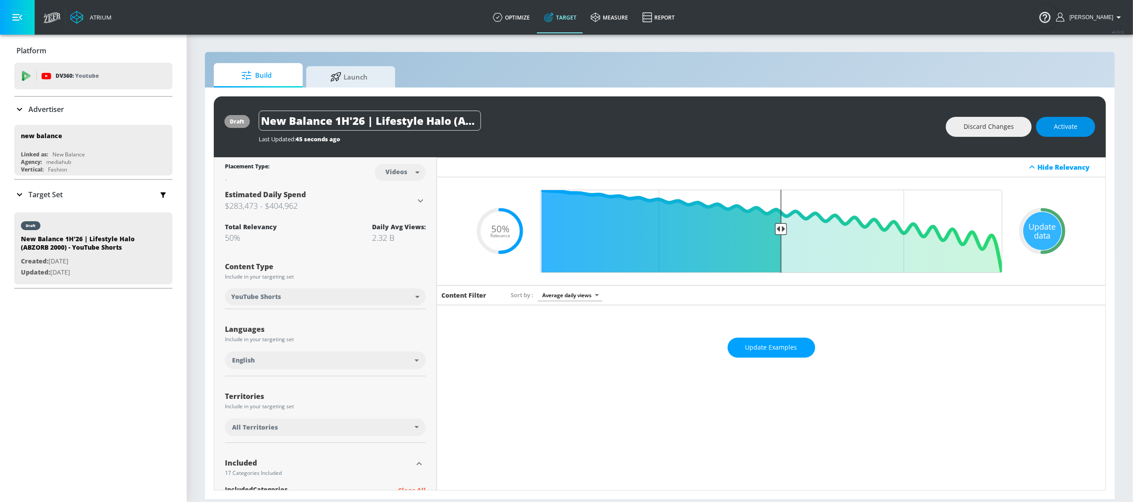
click at [1071, 128] on span "Activate" at bounding box center [1066, 126] width 24 height 11
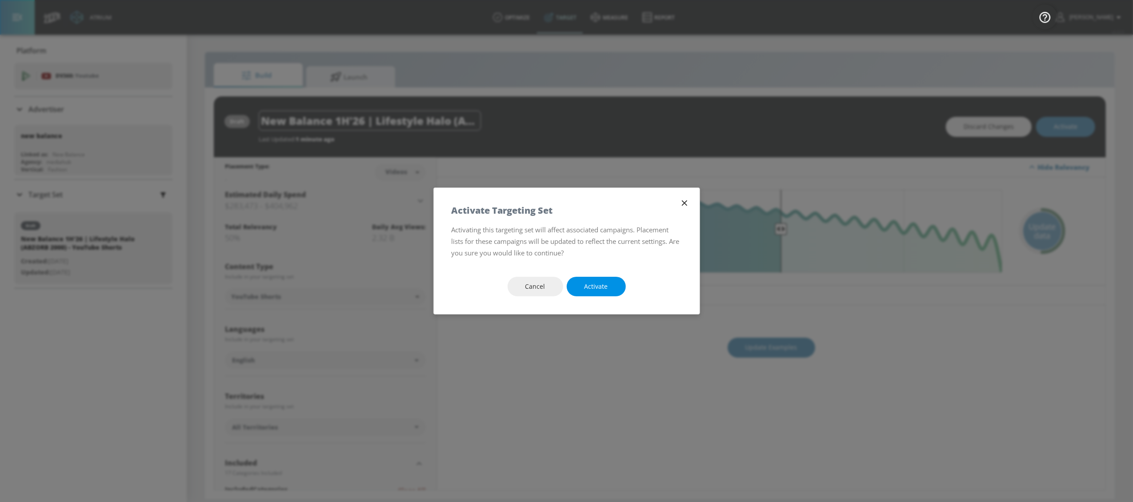
click at [611, 284] on button "Activate" at bounding box center [596, 287] width 59 height 20
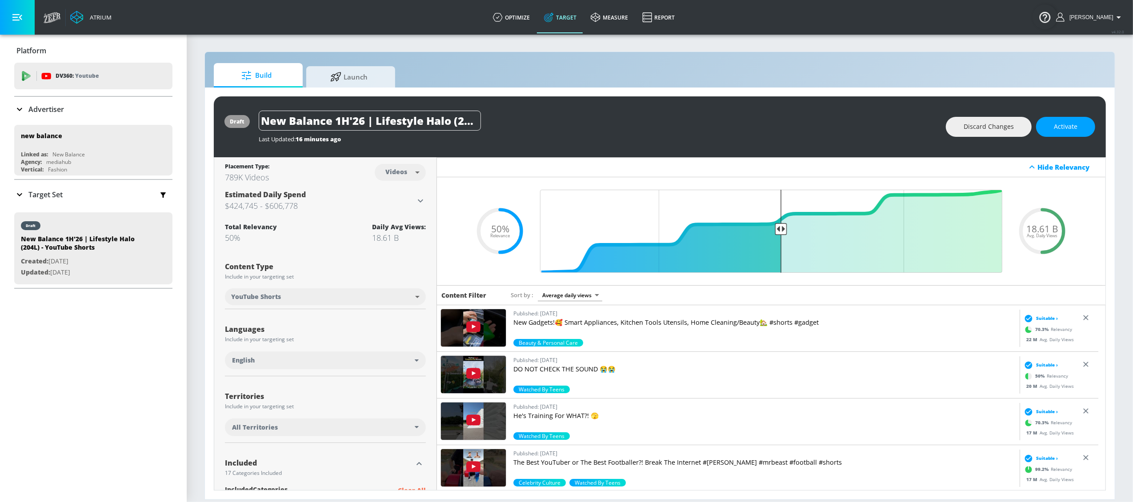
click at [567, 139] on div "Last Updated: 16 minutes ago" at bounding box center [598, 139] width 678 height 8
click at [1051, 129] on button "Activate" at bounding box center [1065, 127] width 59 height 20
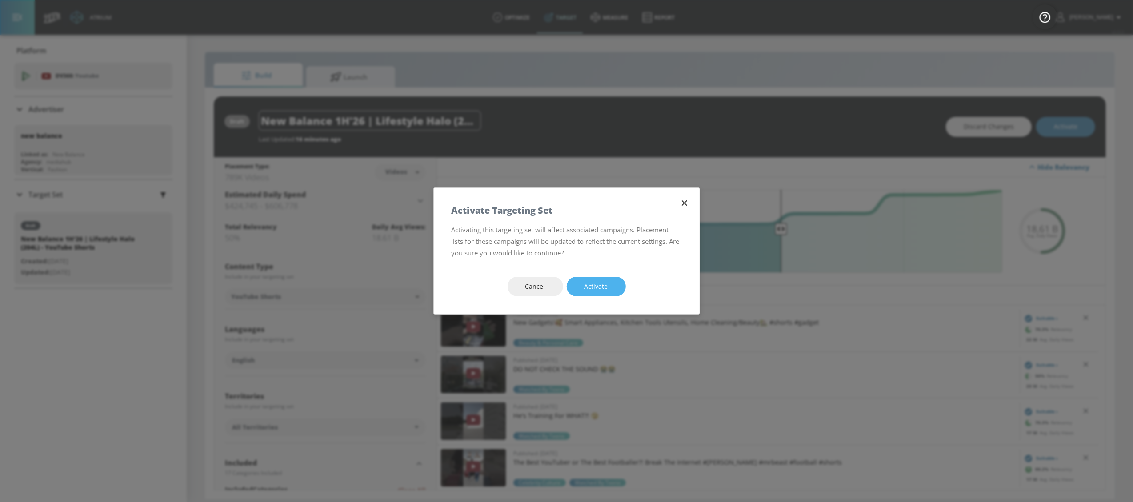
click at [599, 293] on button "Activate" at bounding box center [596, 287] width 59 height 20
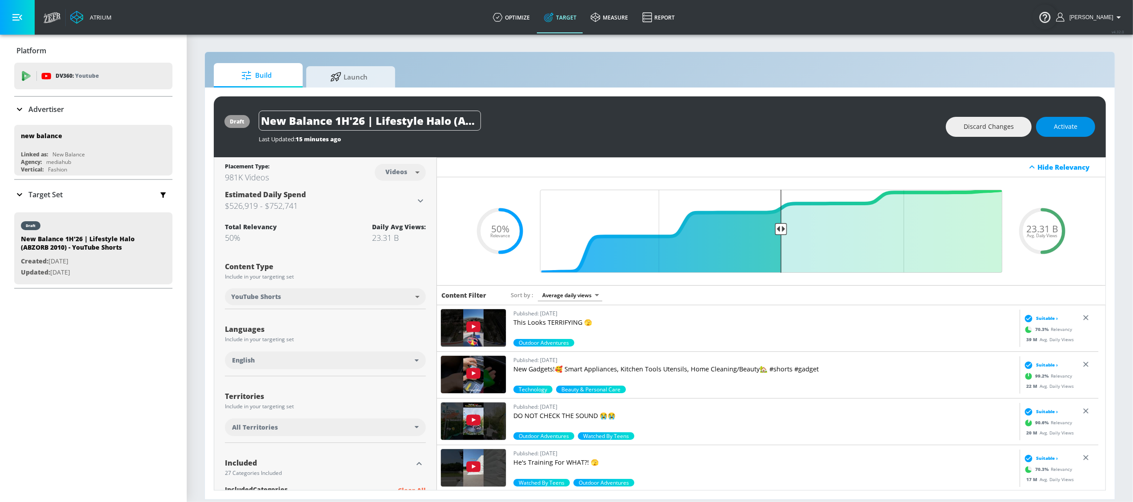
click at [1059, 128] on span "Activate" at bounding box center [1066, 126] width 24 height 11
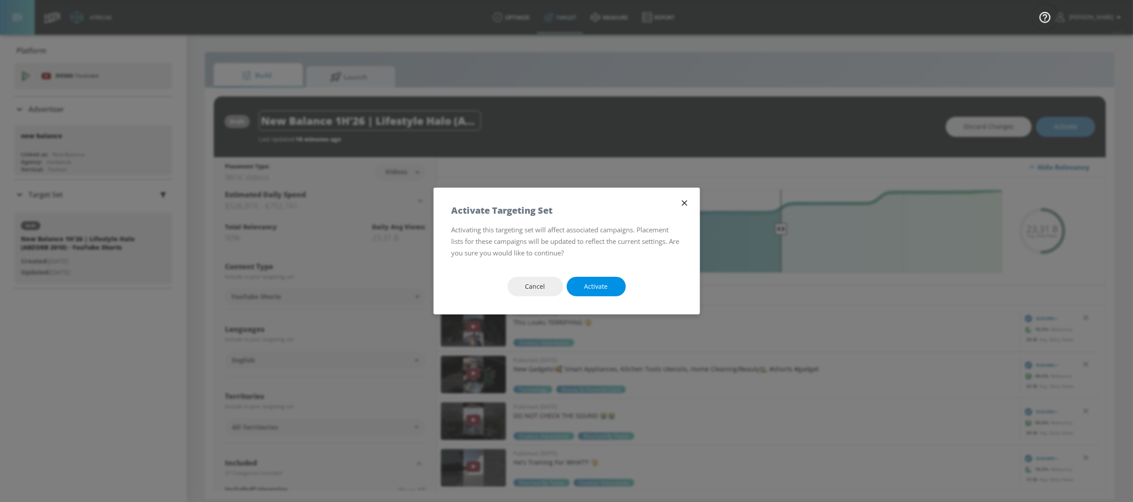
click at [590, 288] on span "Activate" at bounding box center [597, 286] width 24 height 11
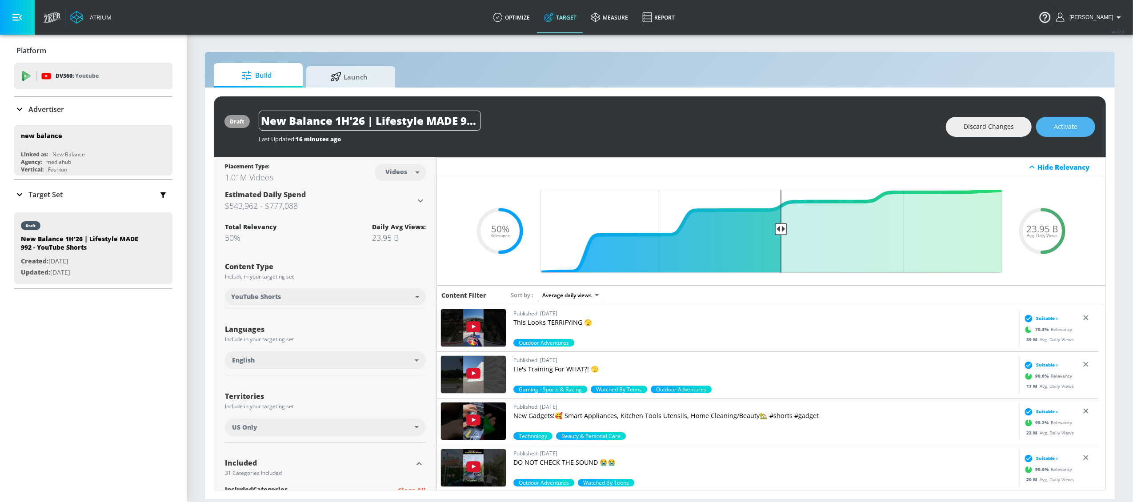
click at [1053, 128] on button "Activate" at bounding box center [1065, 127] width 59 height 20
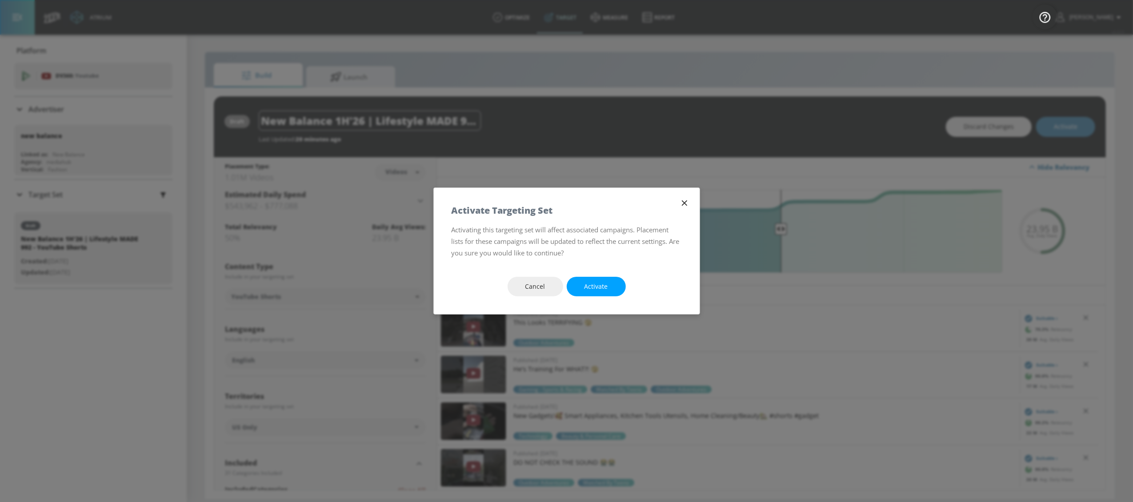
click at [606, 286] on span "Activate" at bounding box center [597, 286] width 24 height 11
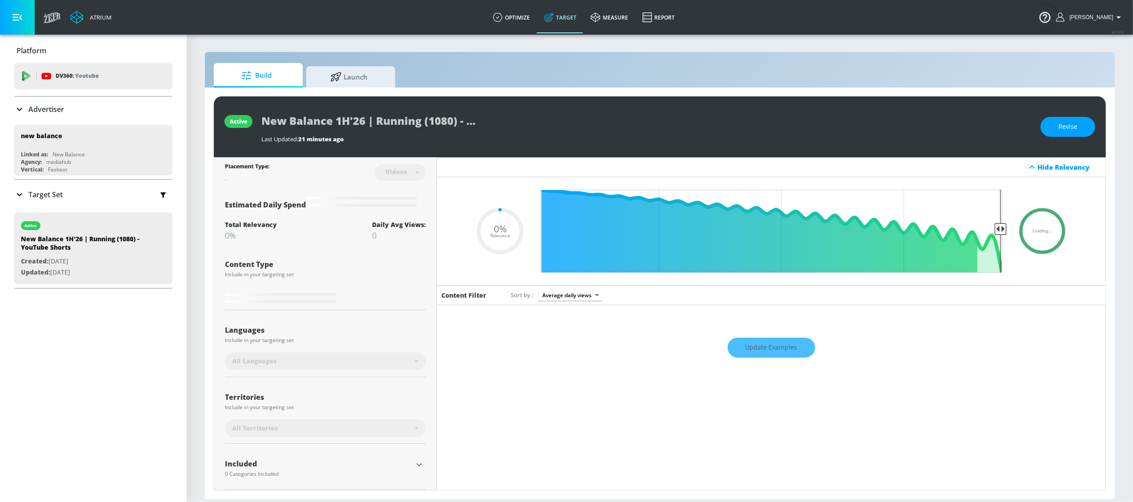
click at [645, 128] on div "New Balance 1H'26 | Running (1080) - YouTube Shorts" at bounding box center [646, 121] width 770 height 20
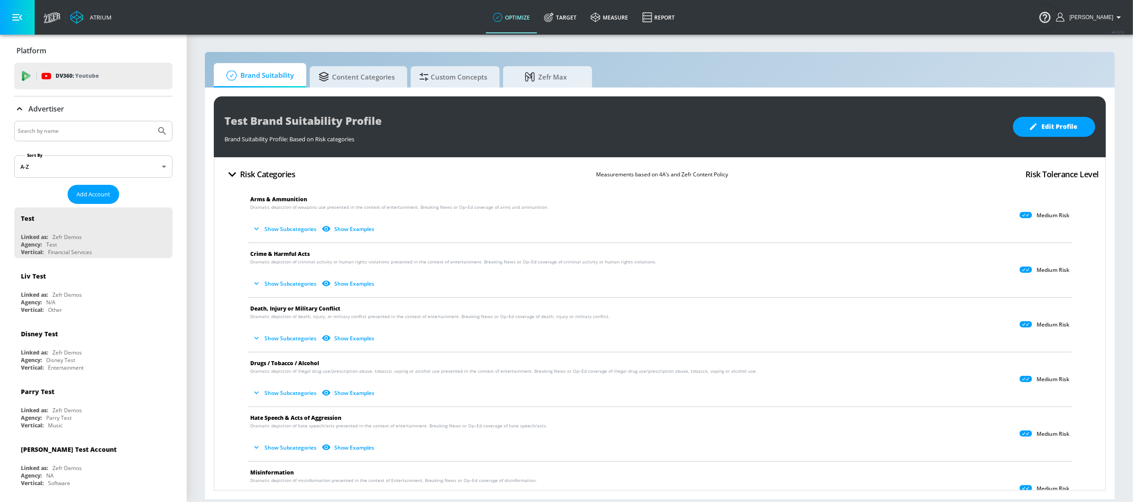
click at [92, 132] on input "Search by name" at bounding box center [85, 131] width 135 height 12
type input "new balance"
click at [152, 121] on button "Submit Search" at bounding box center [162, 131] width 20 height 20
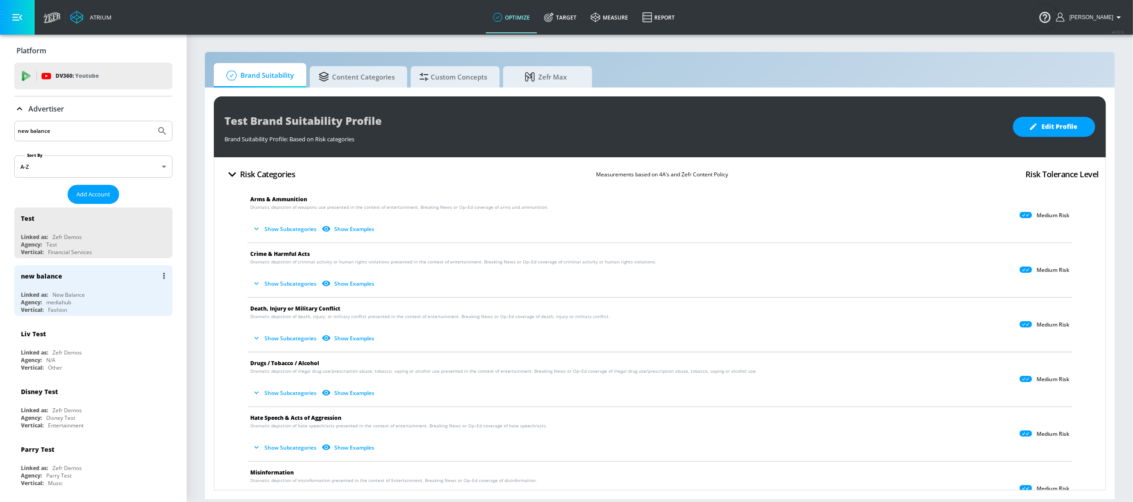
click at [59, 287] on div "new balance" at bounding box center [95, 275] width 149 height 21
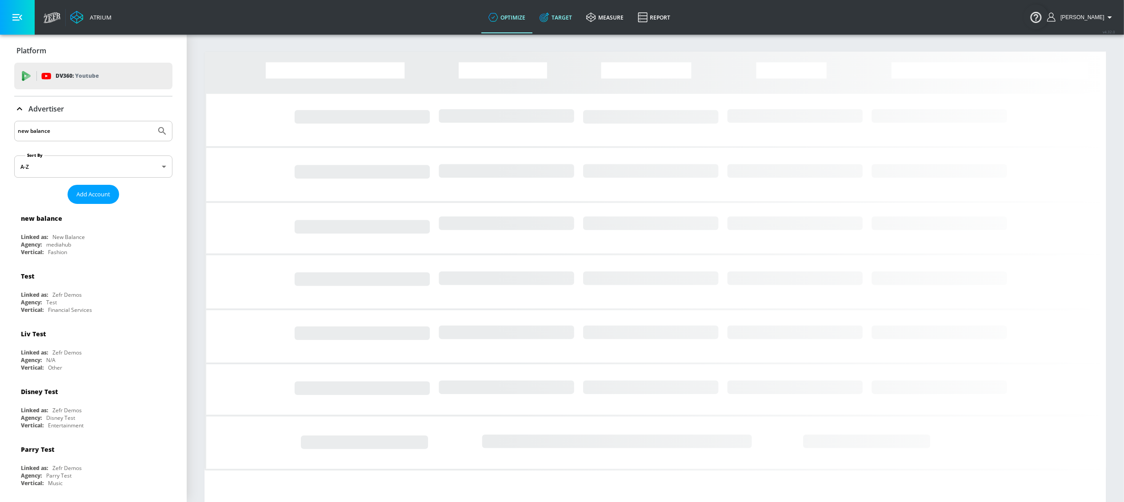
click at [568, 17] on link "Target" at bounding box center [556, 17] width 47 height 32
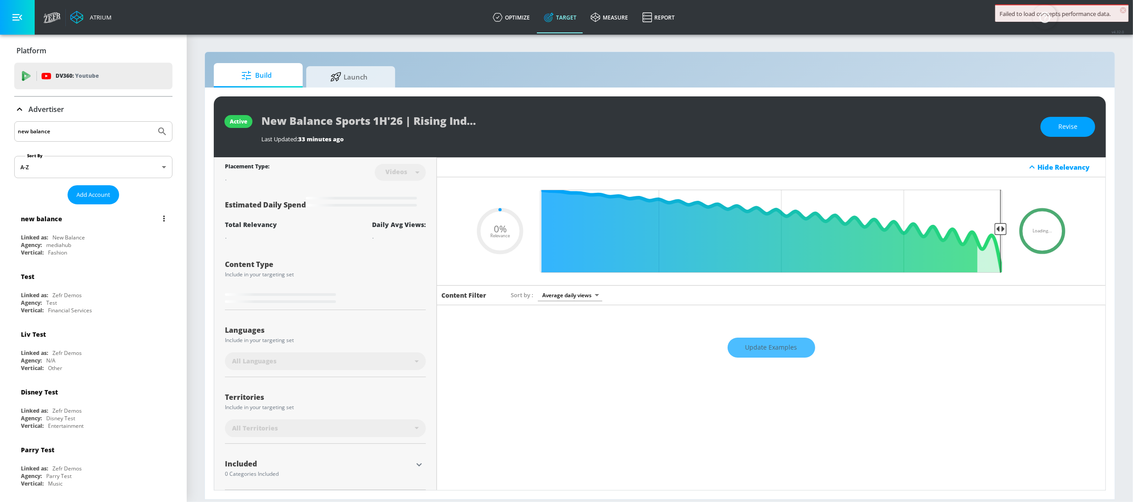
type input "0.05"
click at [91, 230] on div "new balance Linked as: New Balance Agency: mediahub Vertical: Fashion" at bounding box center [93, 233] width 158 height 51
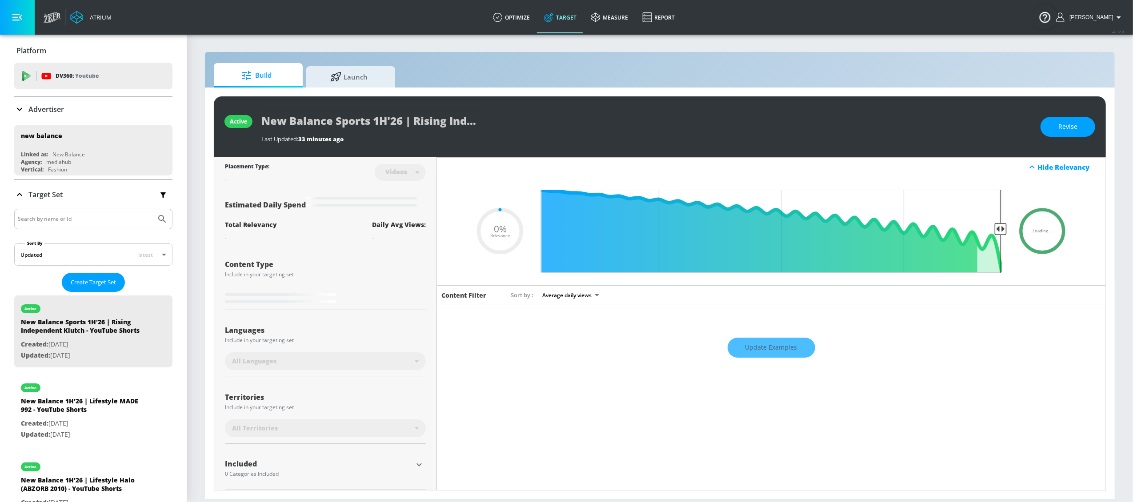
click at [57, 217] on input "Search by name or Id" at bounding box center [85, 219] width 135 height 12
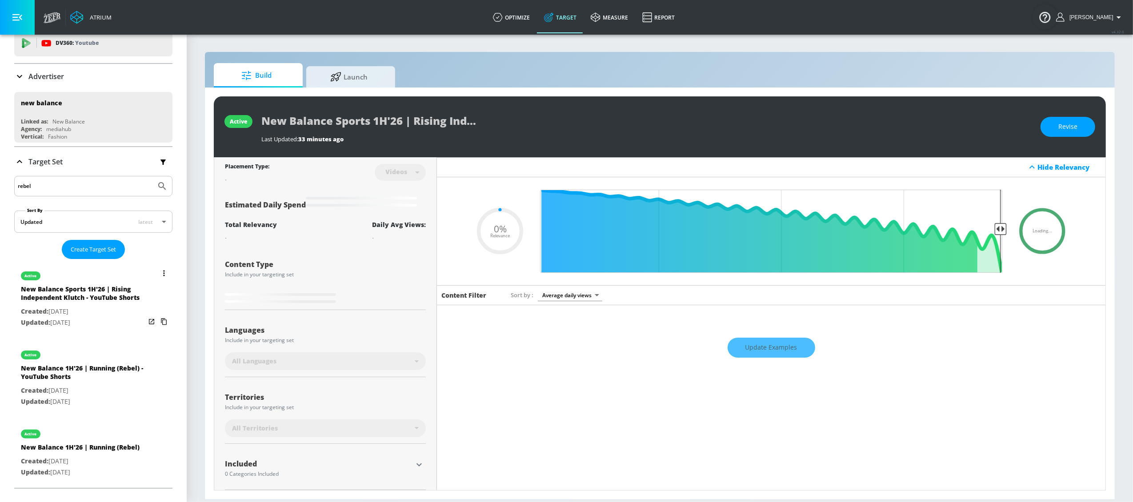
scroll to position [36, 0]
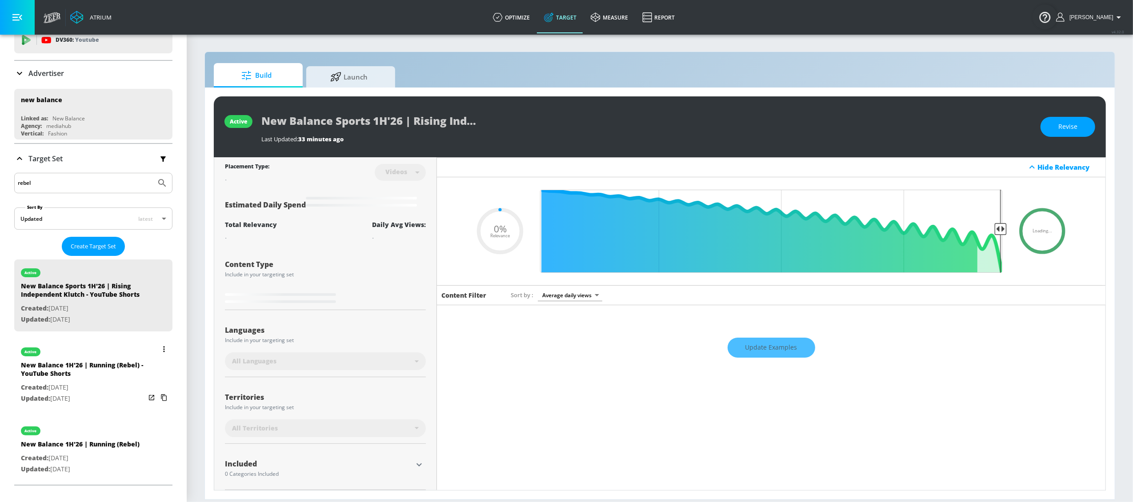
type input "rebel"
click at [81, 382] on div "New Balance 1H'26 | Running (Rebel) - YouTube Shorts" at bounding box center [83, 371] width 124 height 21
type input "New Balance 1H'26 | Running (Rebel) - YouTube Shorts"
type input "channels"
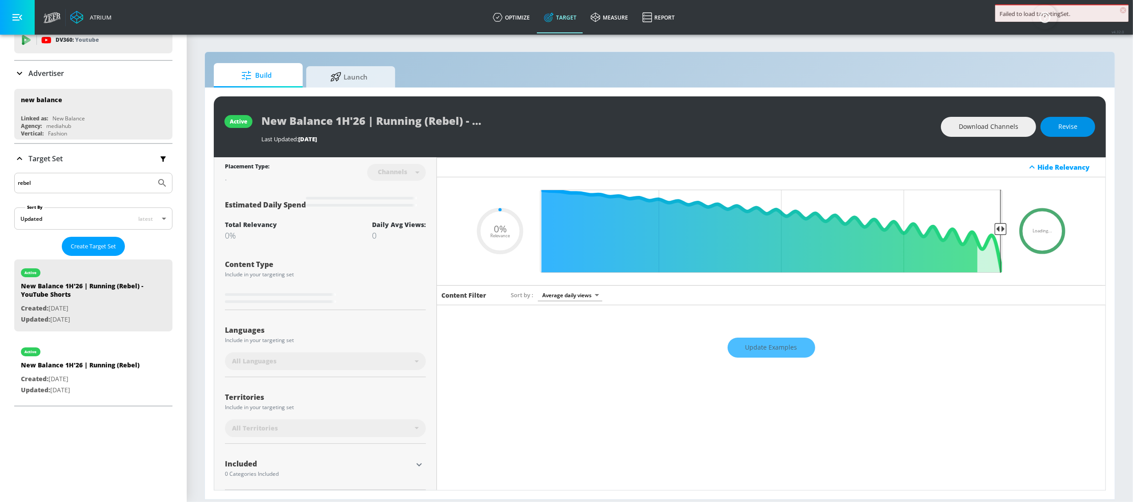
click at [1070, 128] on span "Revise" at bounding box center [1067, 126] width 19 height 11
click at [352, 117] on input "New Balance 1H'26 | Running (Rebel) - YouTube Shorts" at bounding box center [372, 121] width 222 height 20
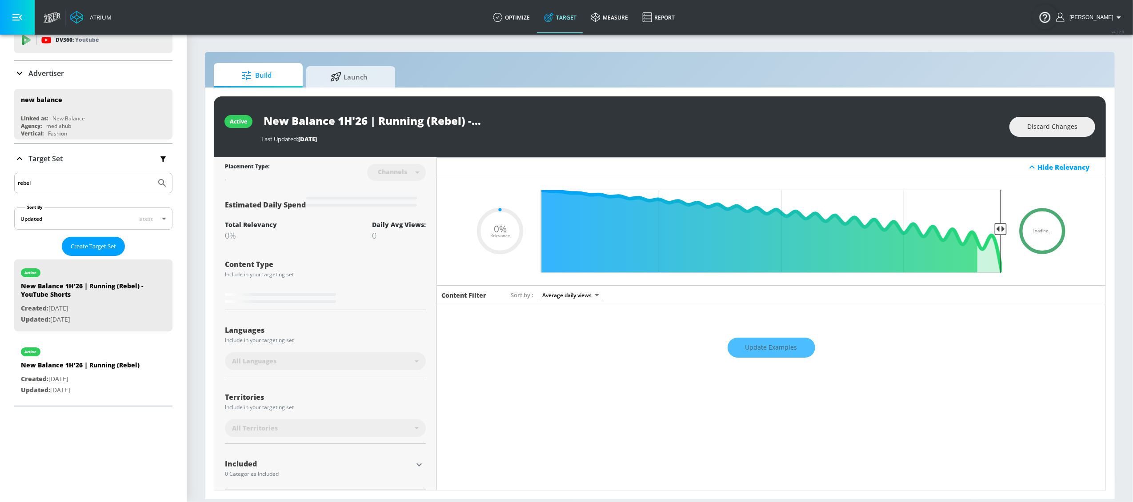
type input "0.5"
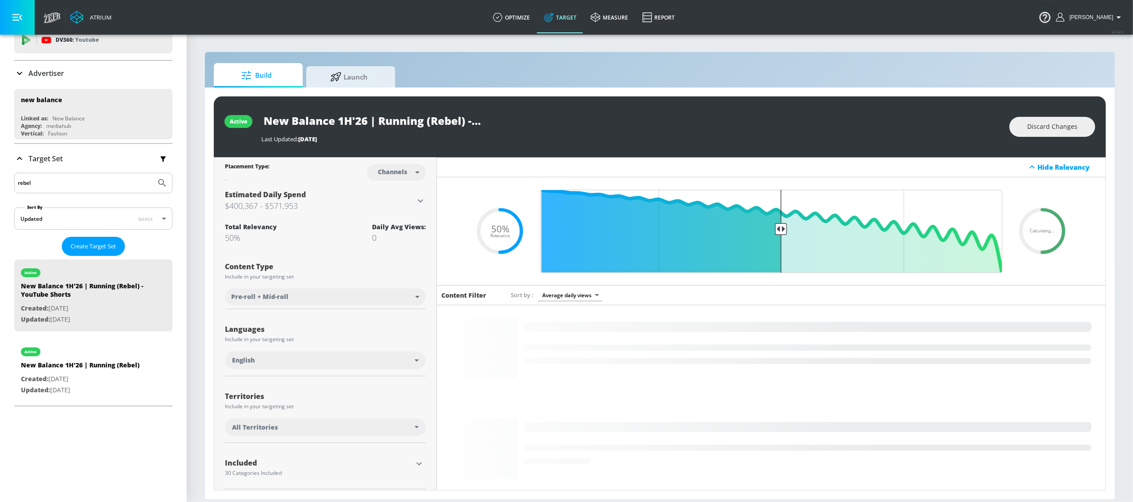
click at [415, 176] on body "Atrium optimize Target measure Report optimize Target measure Report v 4.32.0 L…" at bounding box center [566, 251] width 1133 height 502
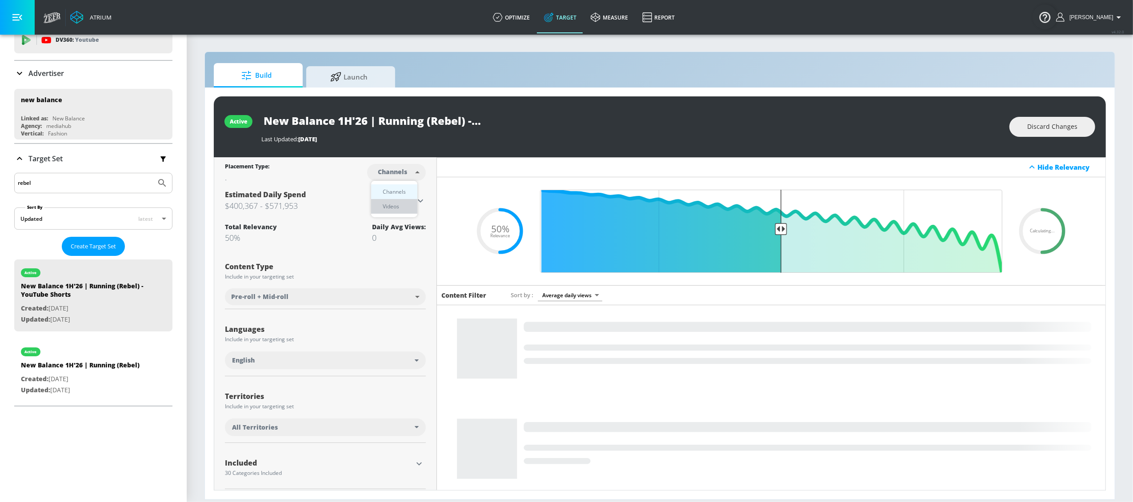
click at [404, 204] on li "Videos" at bounding box center [394, 206] width 46 height 15
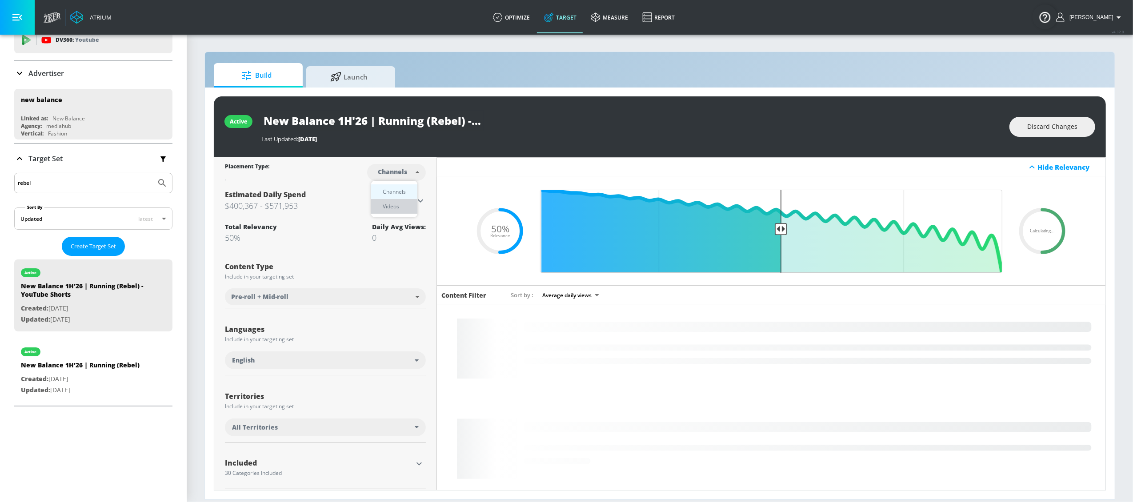
type input "videos"
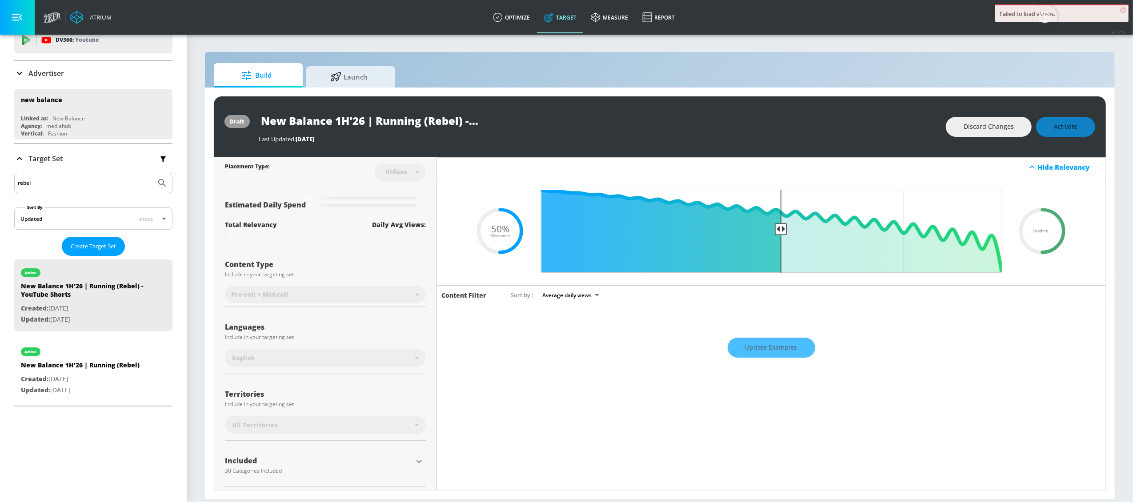
click at [579, 124] on div "New Balance 1H'26 | Running (Rebel) - YouTube Shorts" at bounding box center [598, 121] width 678 height 20
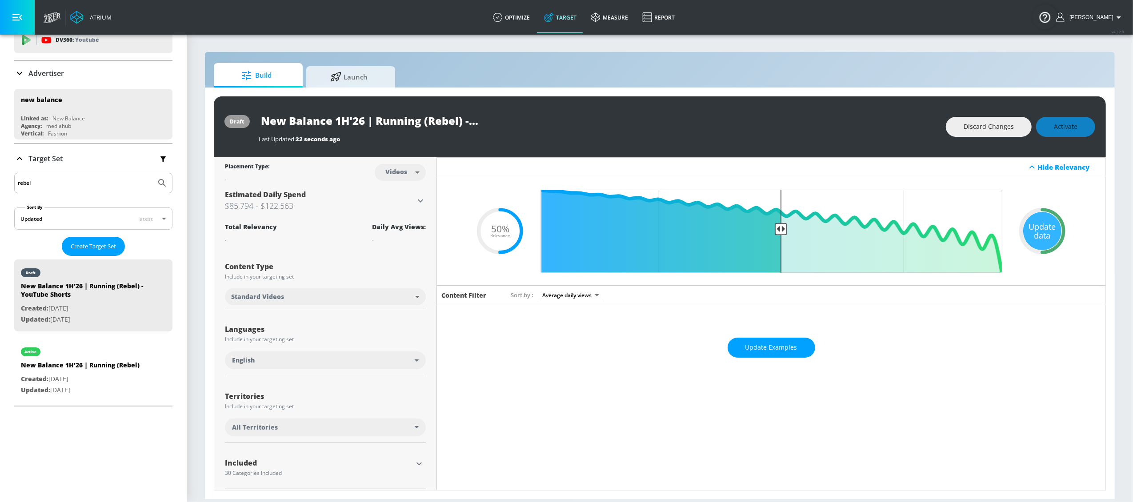
click at [365, 293] on body "Atrium optimize Target measure Report optimize Target measure Report v 4.32.0 L…" at bounding box center [566, 251] width 1133 height 502
click at [348, 329] on li "YouTube Shorts" at bounding box center [324, 331] width 199 height 15
type input "shorts"
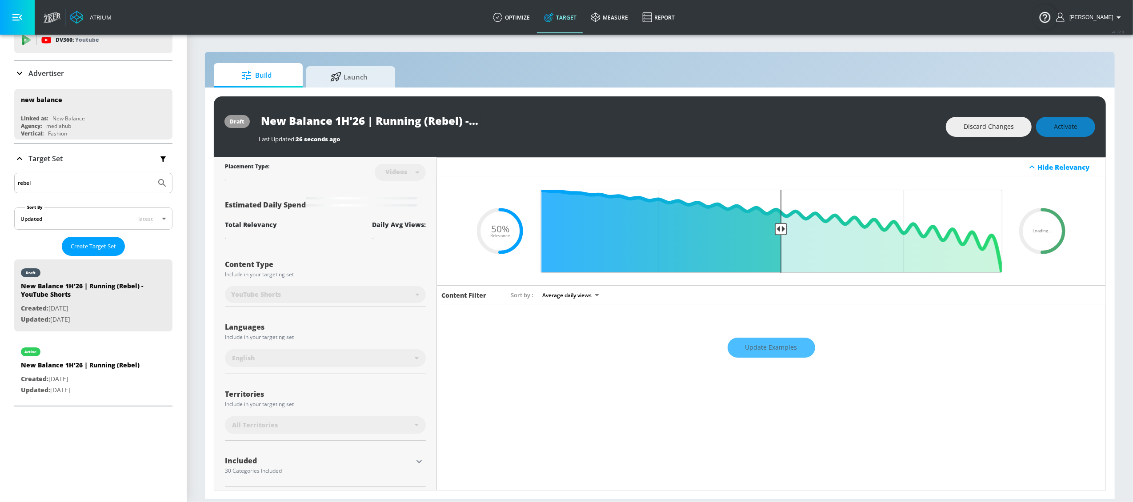
click at [542, 134] on div "Last Updated: 26 seconds ago" at bounding box center [598, 137] width 678 height 12
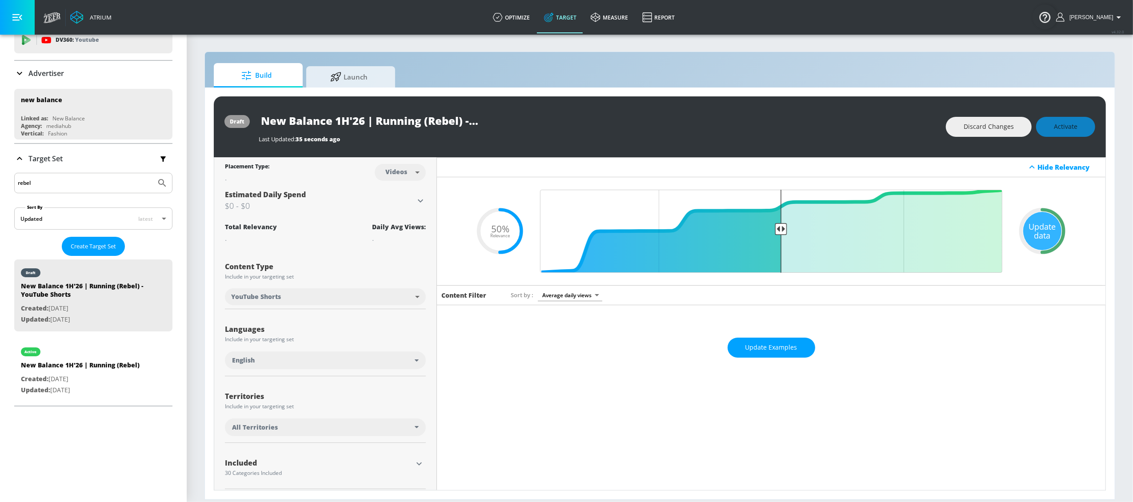
click at [621, 139] on div "Last Updated: 35 seconds ago" at bounding box center [598, 139] width 678 height 8
click at [859, 126] on div "New Balance 1H'26 | Running (Rebel) - YouTube Shorts" at bounding box center [598, 121] width 678 height 20
click at [1030, 234] on div "Update data" at bounding box center [1042, 231] width 38 height 38
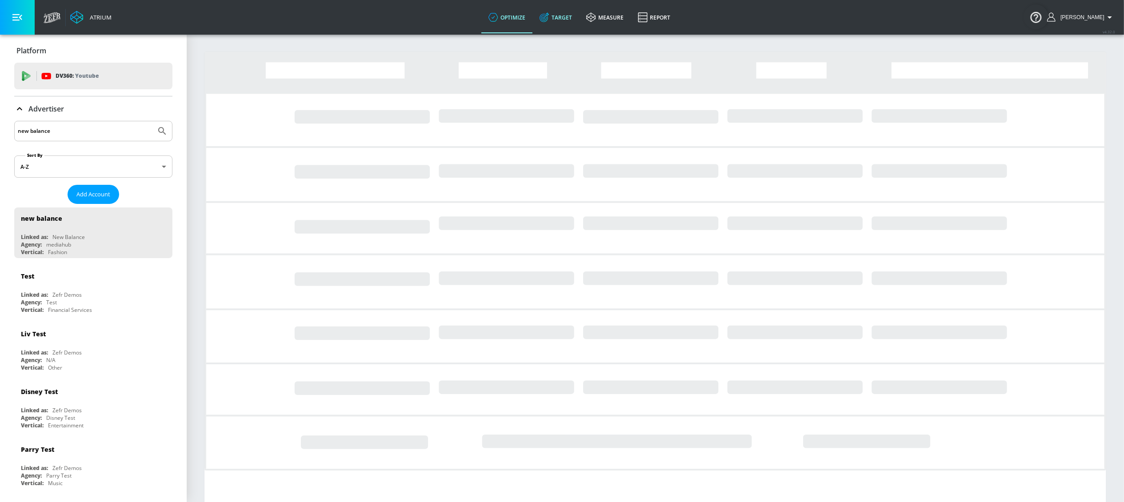
click at [578, 19] on link "Target" at bounding box center [556, 17] width 47 height 32
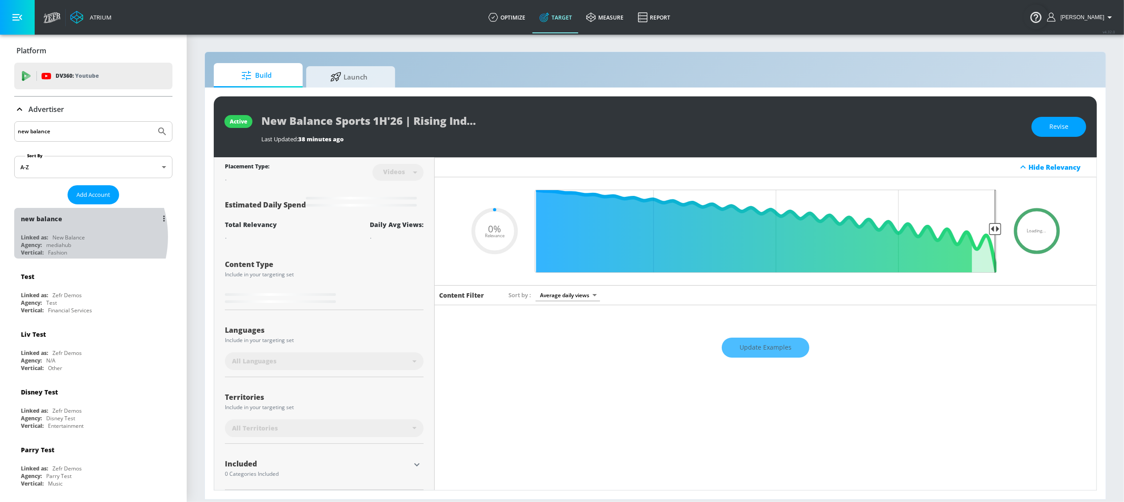
click at [61, 237] on div "New Balance" at bounding box center [68, 238] width 32 height 8
type input "0.05"
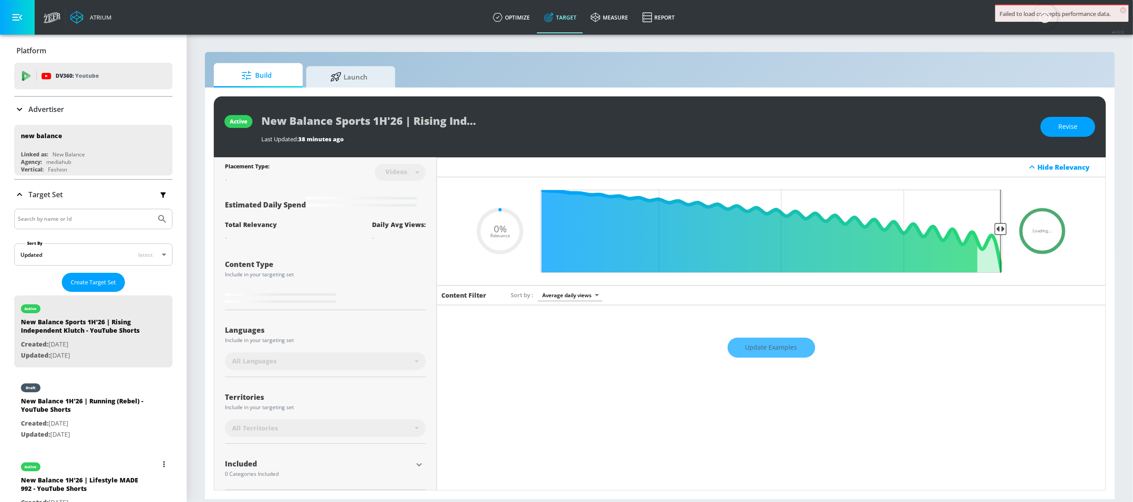
click at [58, 429] on p "Created: Oct. 07, 2025" at bounding box center [83, 423] width 124 height 11
type input "New Balance 1H'26 | Running (Rebel) - YouTube Shorts"
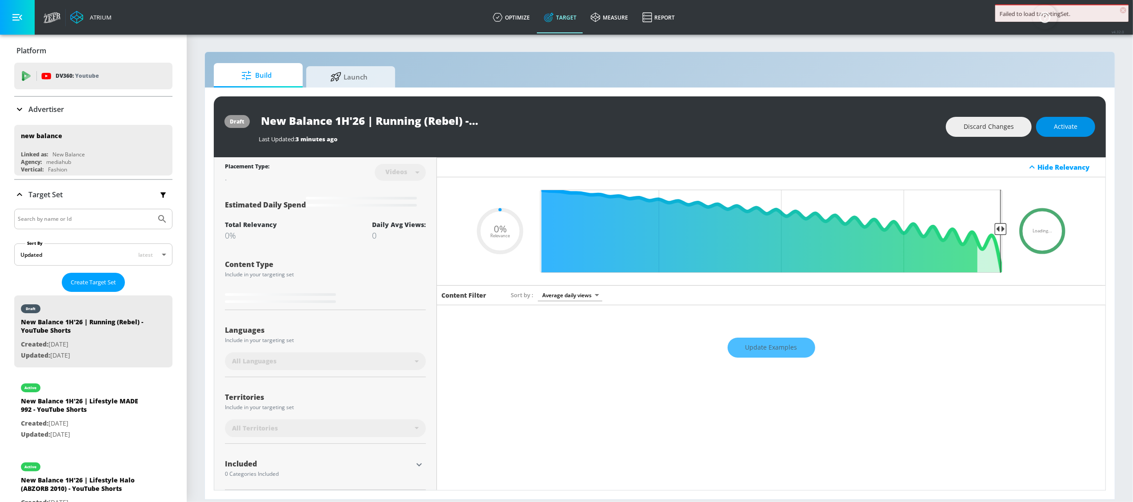
click at [1065, 124] on span "Activate" at bounding box center [1066, 126] width 24 height 11
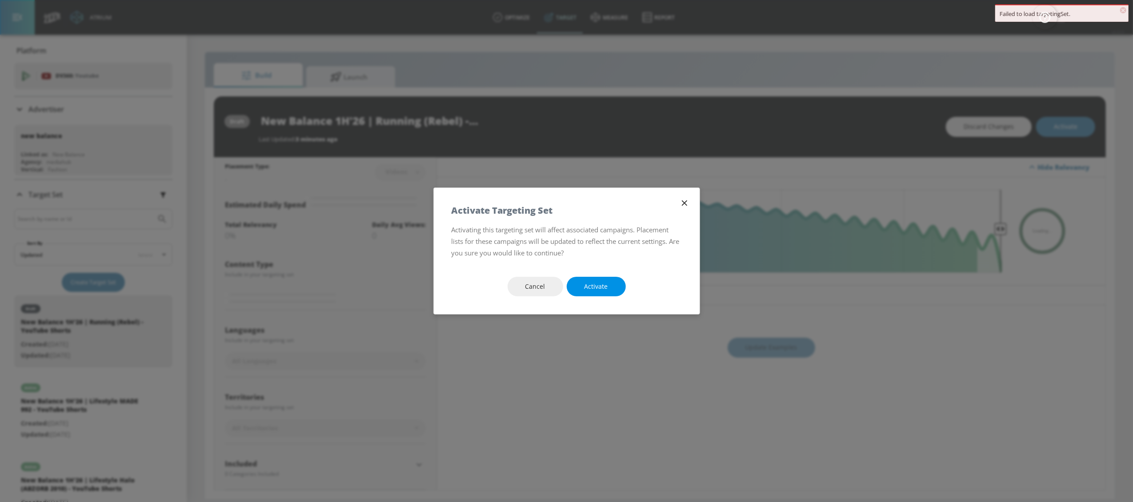
click at [599, 284] on span "Activate" at bounding box center [597, 286] width 24 height 11
click at [593, 288] on span "Activate" at bounding box center [597, 286] width 24 height 11
click at [591, 292] on button "Activate" at bounding box center [596, 287] width 59 height 20
click at [594, 287] on span "Activate" at bounding box center [597, 286] width 24 height 11
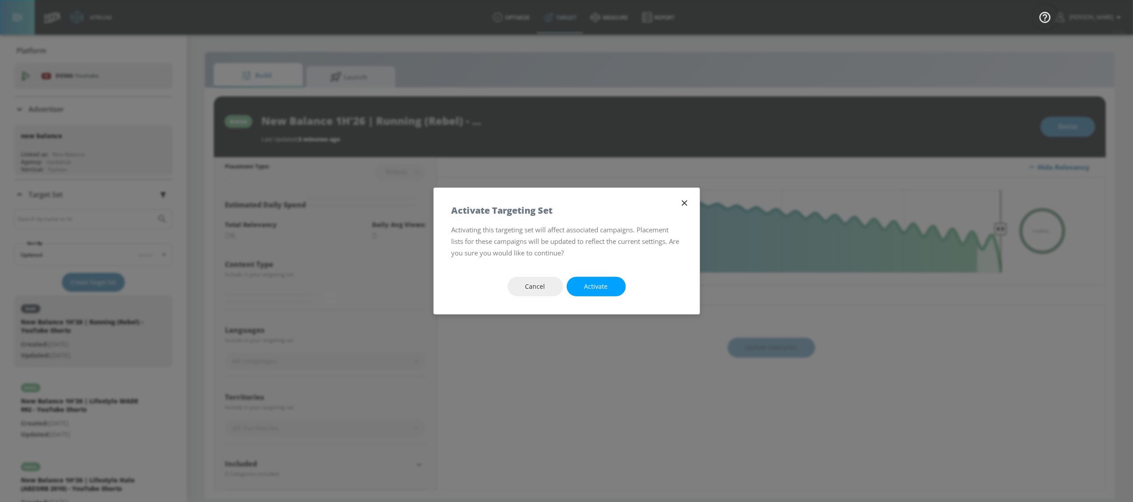
type input "0.5"
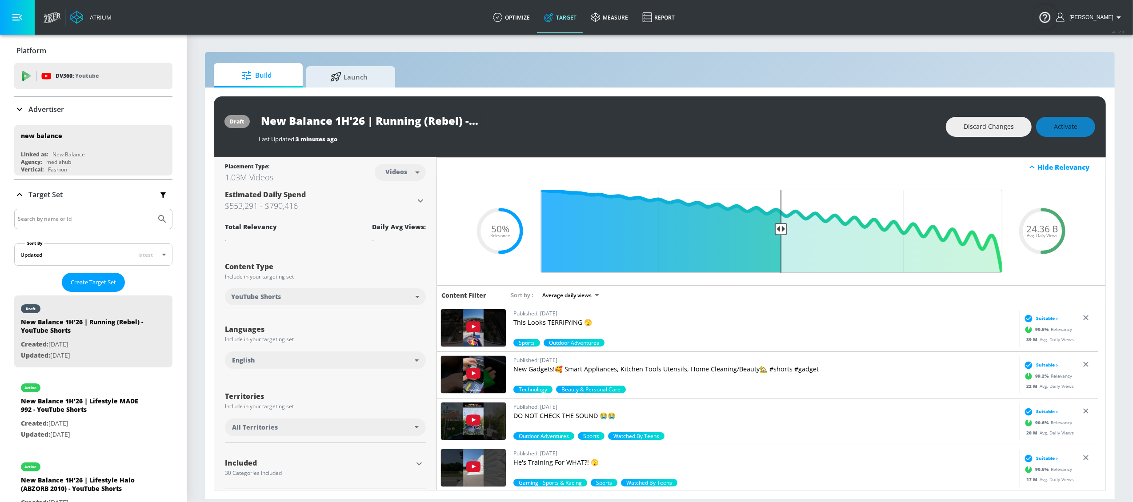
click at [554, 132] on div "Last Updated: 3 minutes ago" at bounding box center [598, 137] width 678 height 12
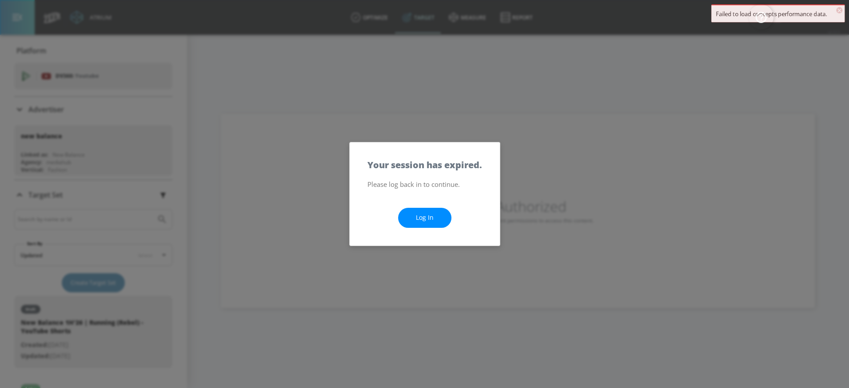
click at [419, 220] on link "Log In" at bounding box center [424, 218] width 53 height 20
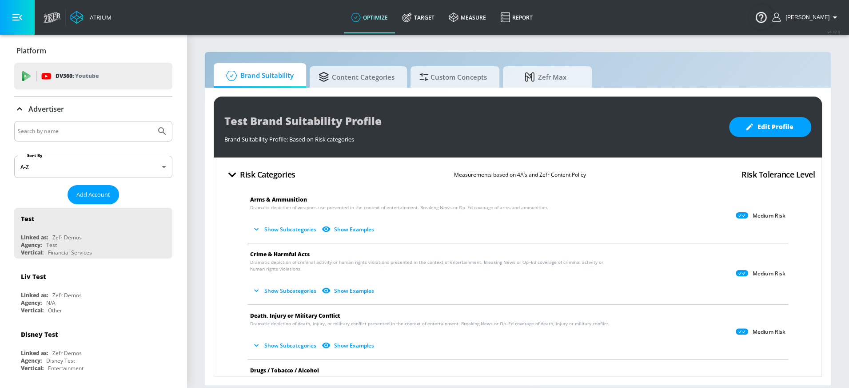
click at [51, 131] on input "Search by name" at bounding box center [85, 131] width 135 height 12
type input "new balance"
click at [152, 121] on button "Submit Search" at bounding box center [162, 131] width 20 height 20
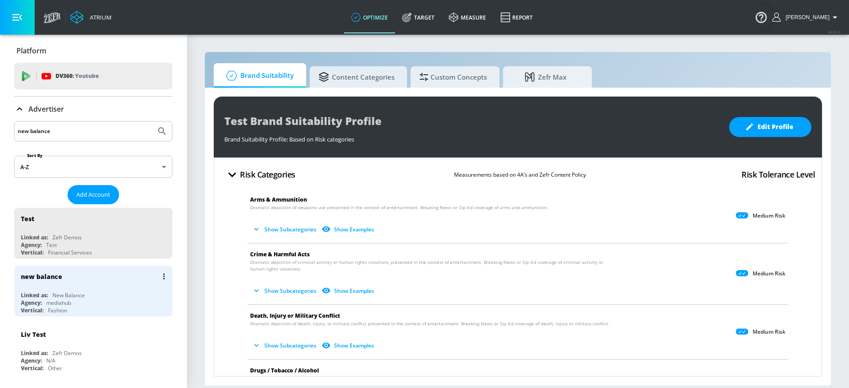
click at [50, 299] on div "mediahub" at bounding box center [58, 303] width 25 height 8
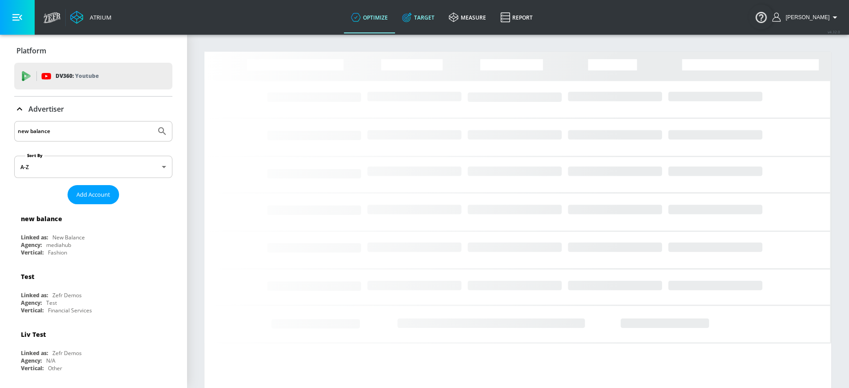
click at [432, 17] on link "Target" at bounding box center [418, 17] width 47 height 32
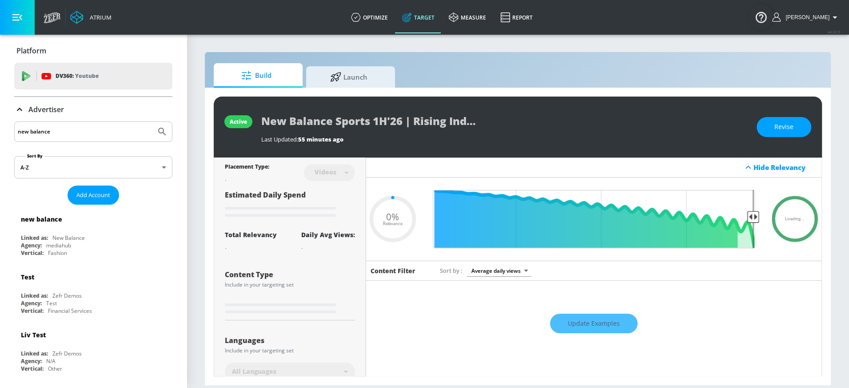
type input "0.05"
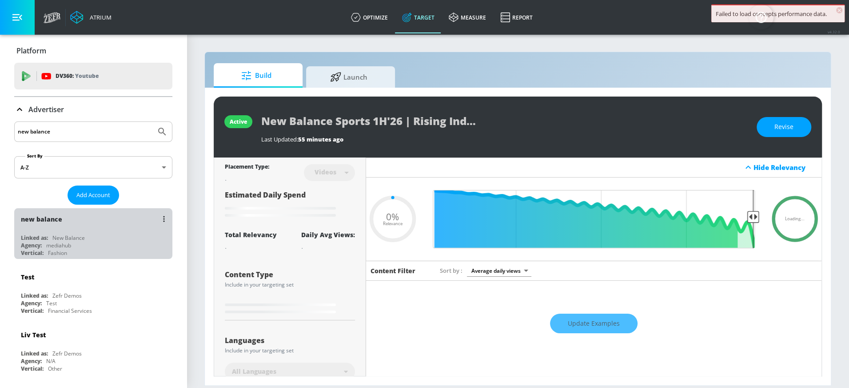
click at [62, 234] on div "New Balance" at bounding box center [68, 238] width 32 height 8
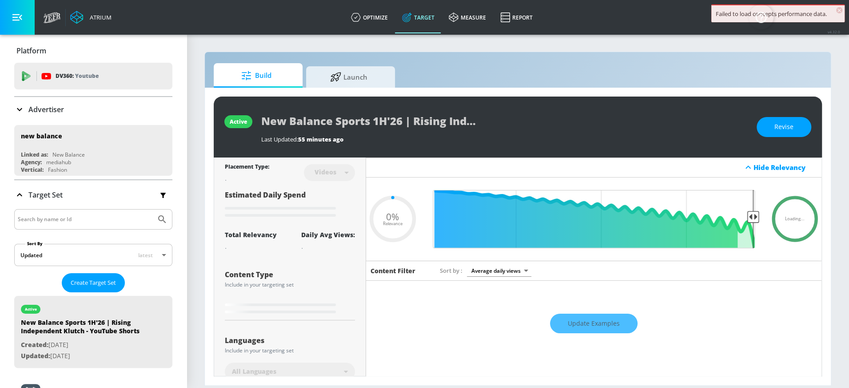
scroll to position [93, 0]
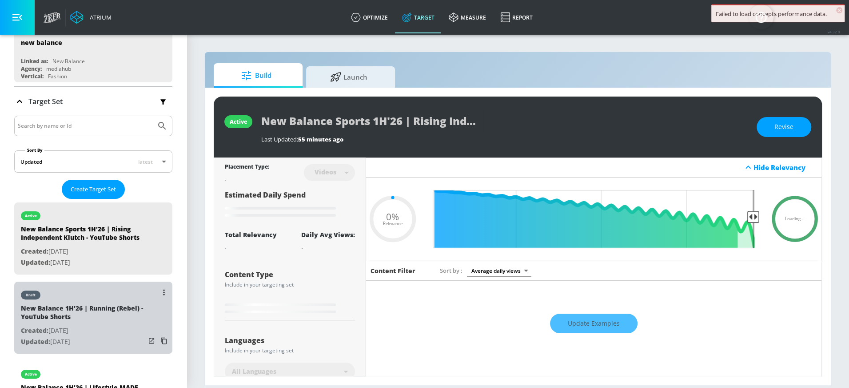
click at [58, 311] on div "New Balance 1H'26 | Running (Rebel) - YouTube Shorts" at bounding box center [83, 314] width 124 height 21
type input "New Balance 1H'26 | Running (Rebel) - YouTube Shorts"
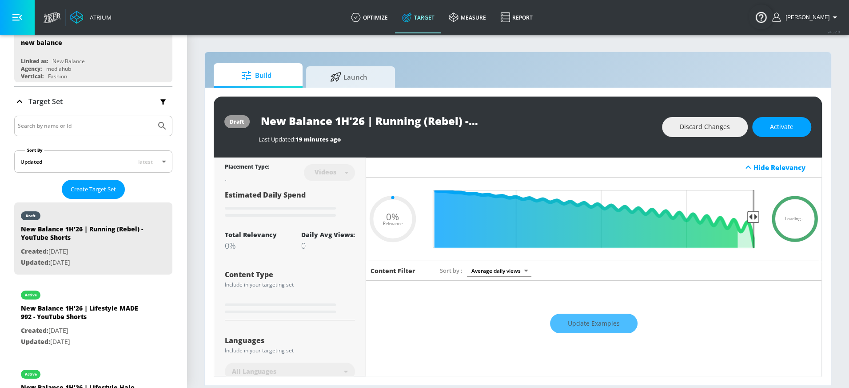
type input "0.5"
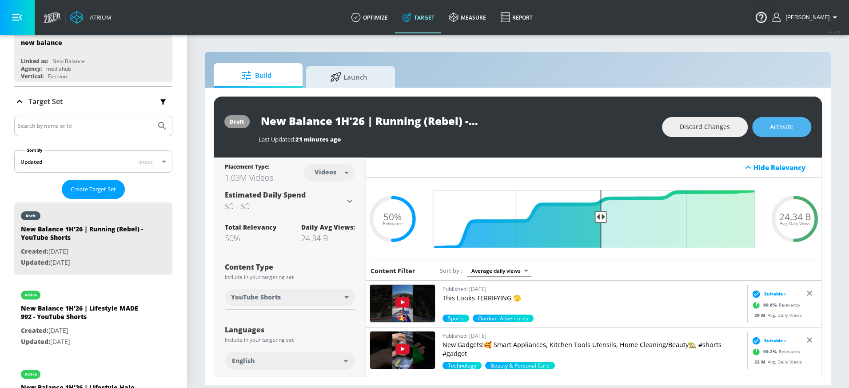
click at [786, 127] on span "Activate" at bounding box center [782, 126] width 24 height 11
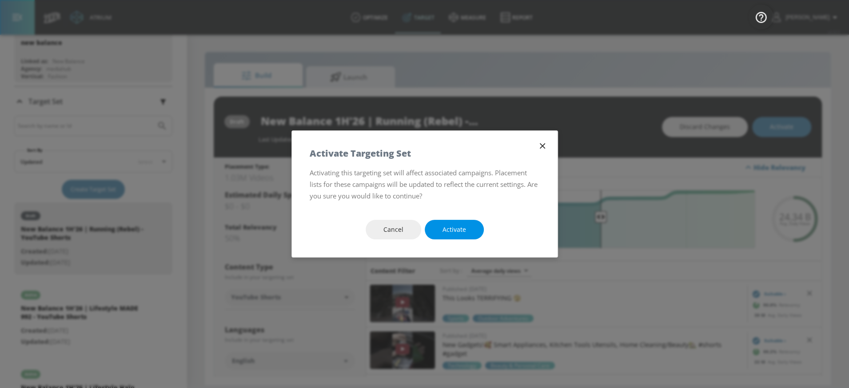
click at [441, 233] on button "Activate" at bounding box center [454, 230] width 59 height 20
